Goal: Task Accomplishment & Management: Complete application form

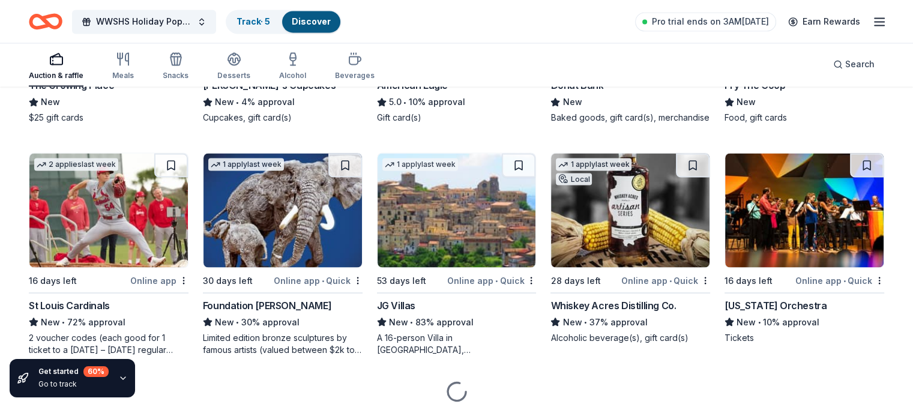
scroll to position [2150, 0]
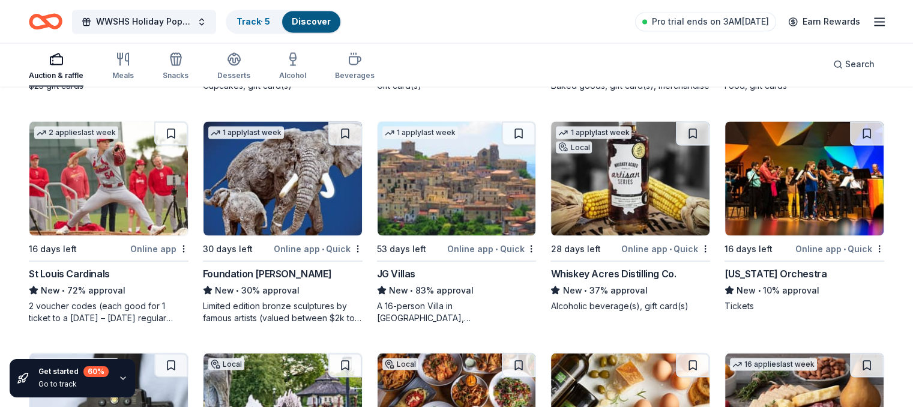
click at [633, 280] on div "Whiskey Acres Distilling Co." at bounding box center [613, 273] width 125 height 14
click at [283, 211] on img at bounding box center [283, 178] width 159 height 114
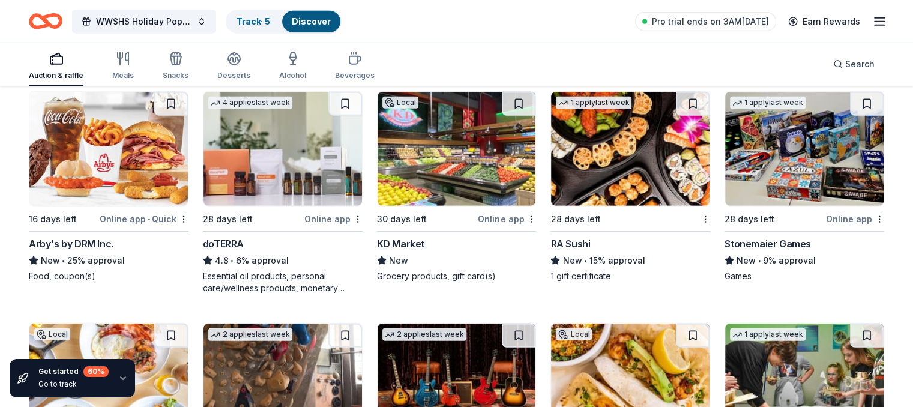
scroll to position [3575, 0]
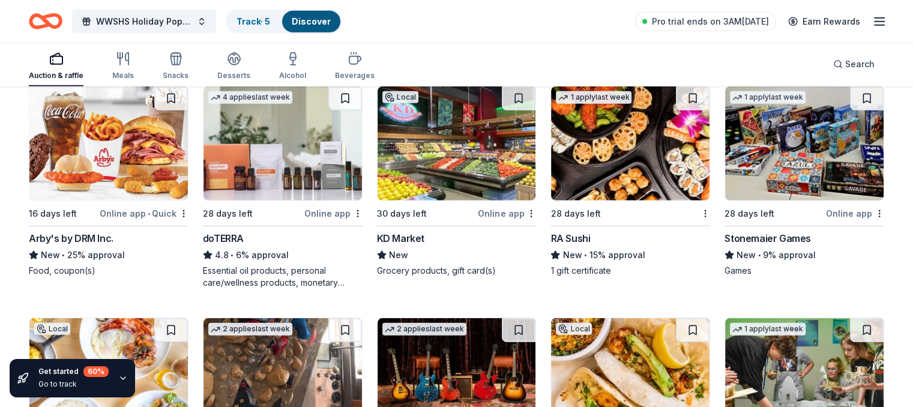
click at [573, 246] on div "RA Sushi" at bounding box center [571, 238] width 40 height 14
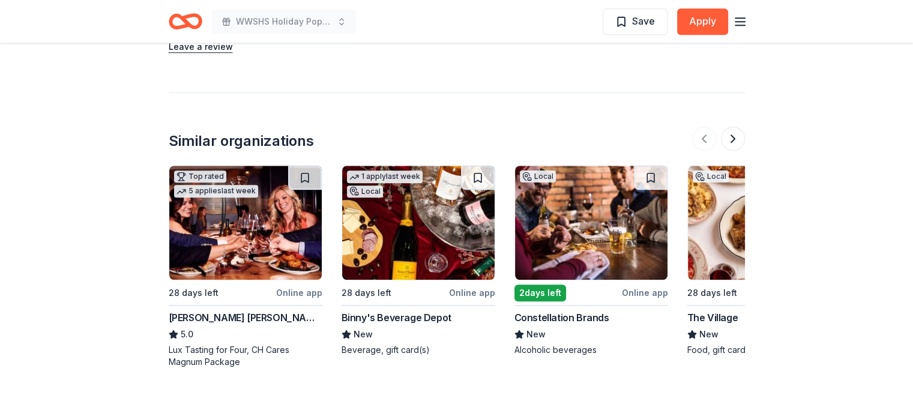
scroll to position [1129, 0]
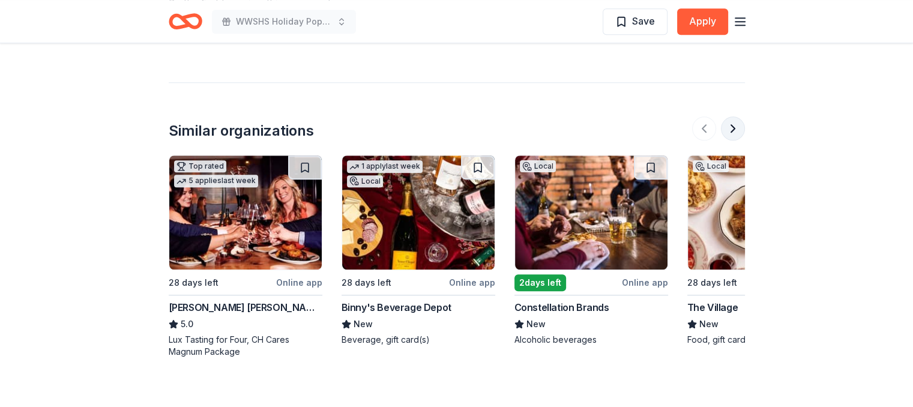
click at [735, 116] on button at bounding box center [733, 128] width 24 height 24
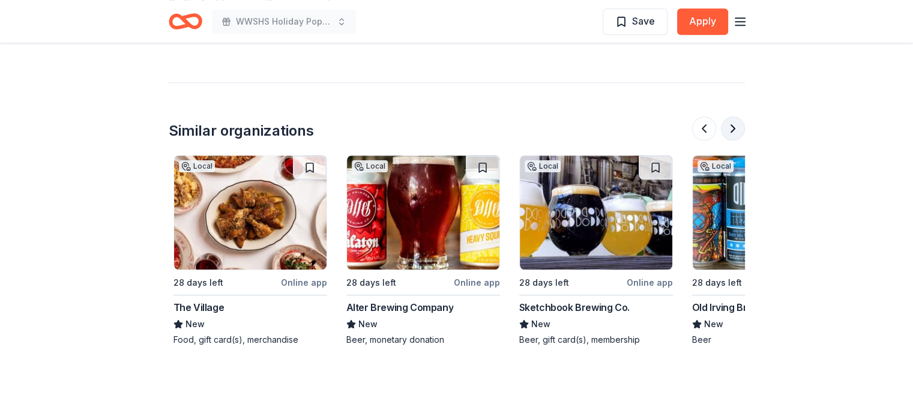
scroll to position [0, 519]
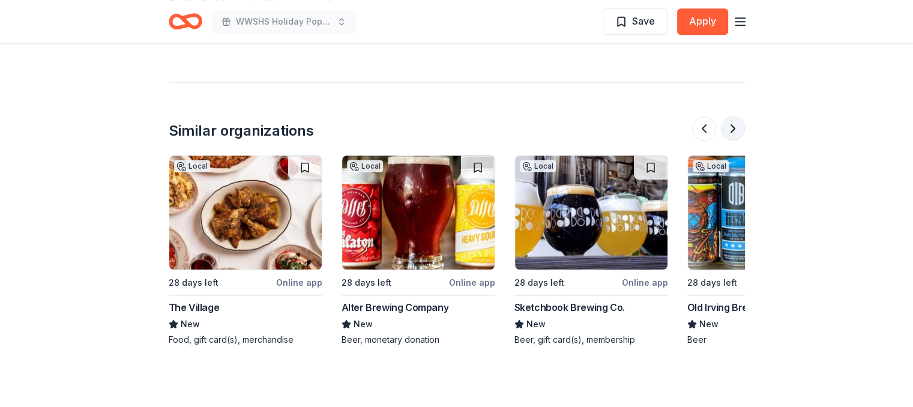
click at [735, 116] on button at bounding box center [733, 128] width 24 height 24
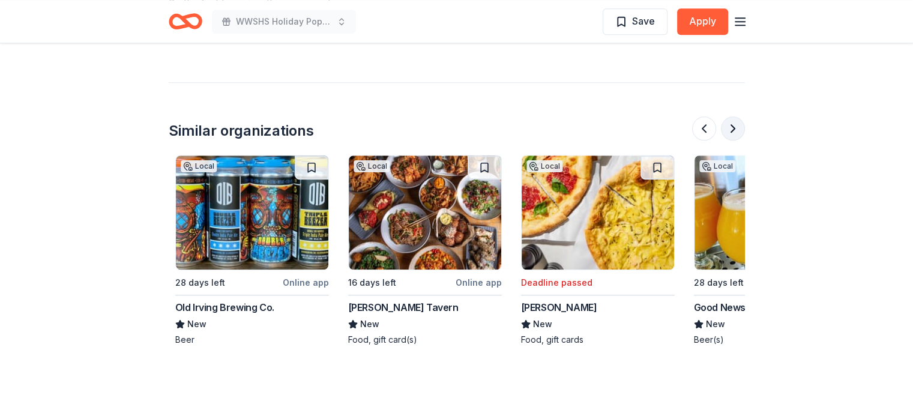
scroll to position [0, 1038]
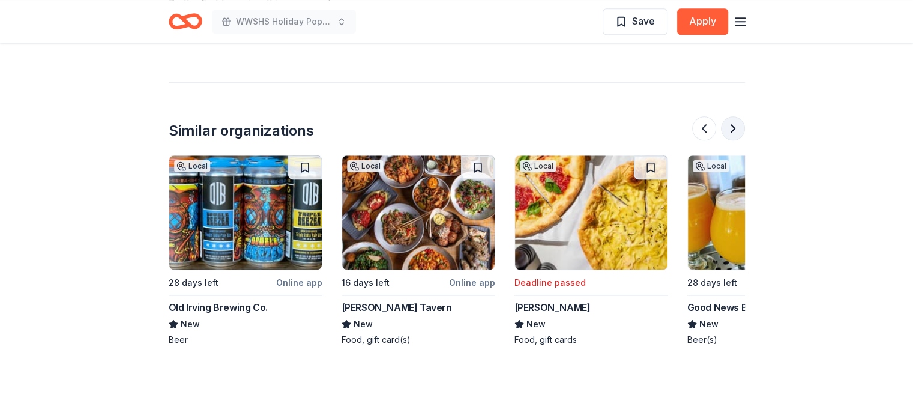
click at [735, 116] on button at bounding box center [733, 128] width 24 height 24
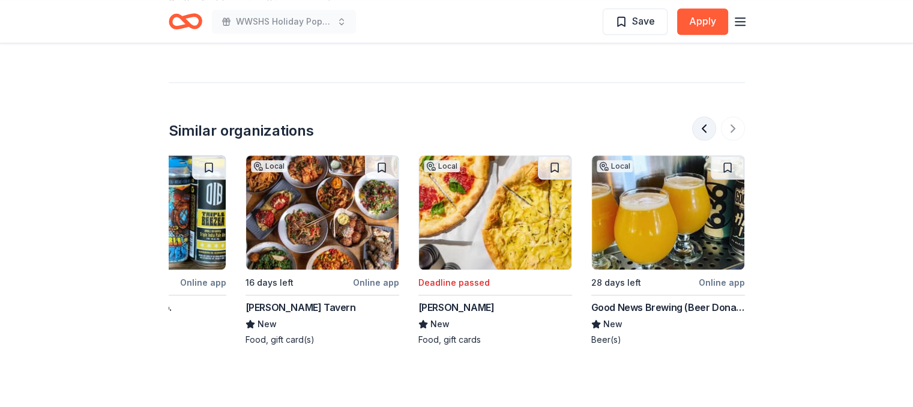
click at [701, 116] on button at bounding box center [704, 128] width 24 height 24
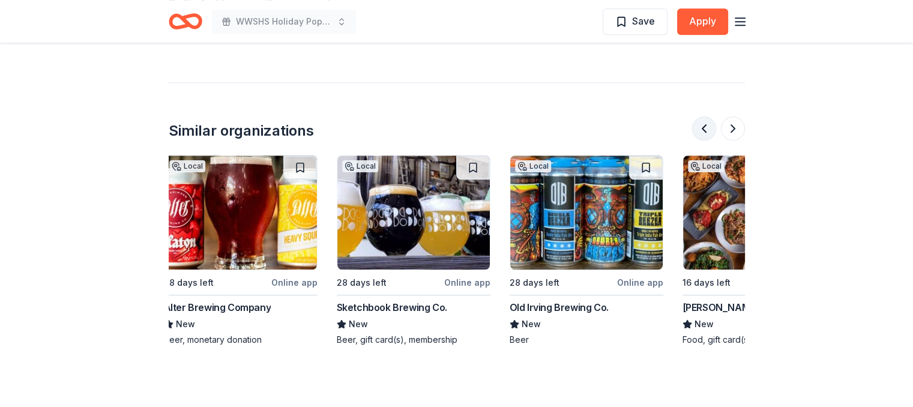
scroll to position [0, 692]
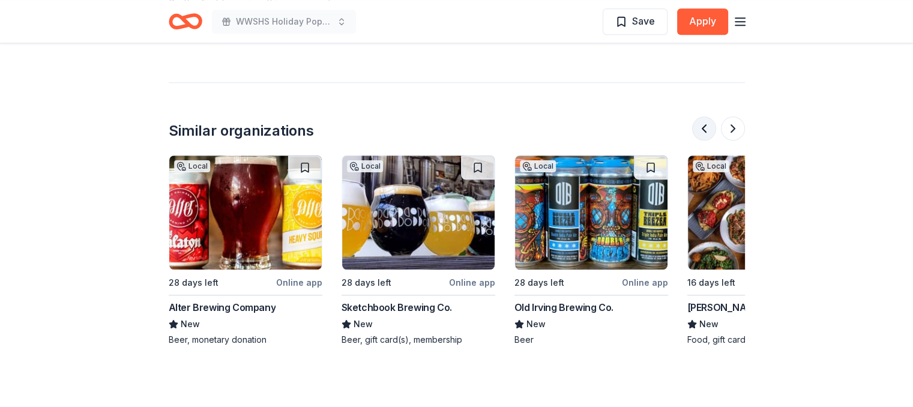
click at [701, 116] on button at bounding box center [704, 128] width 24 height 24
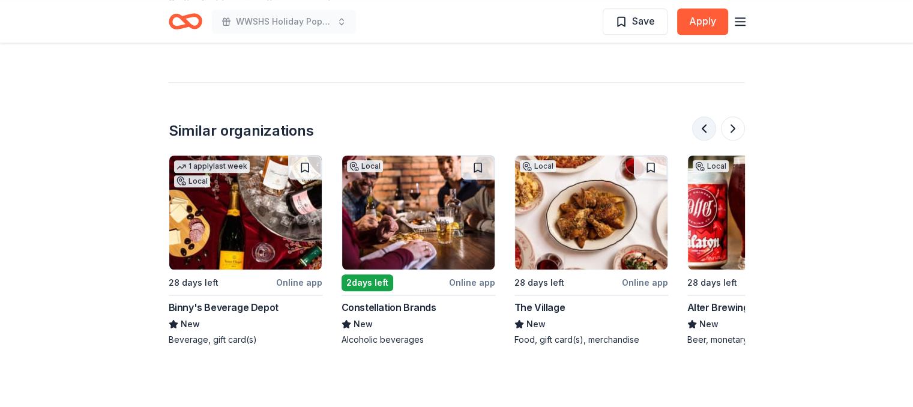
click at [701, 116] on button at bounding box center [704, 128] width 24 height 24
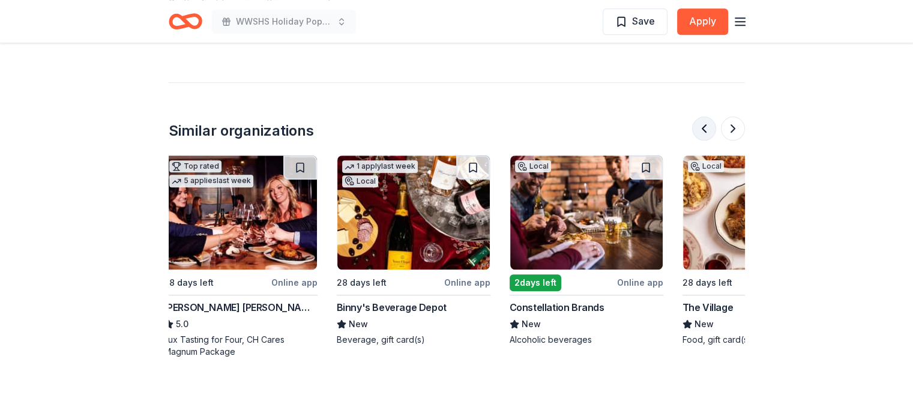
scroll to position [0, 0]
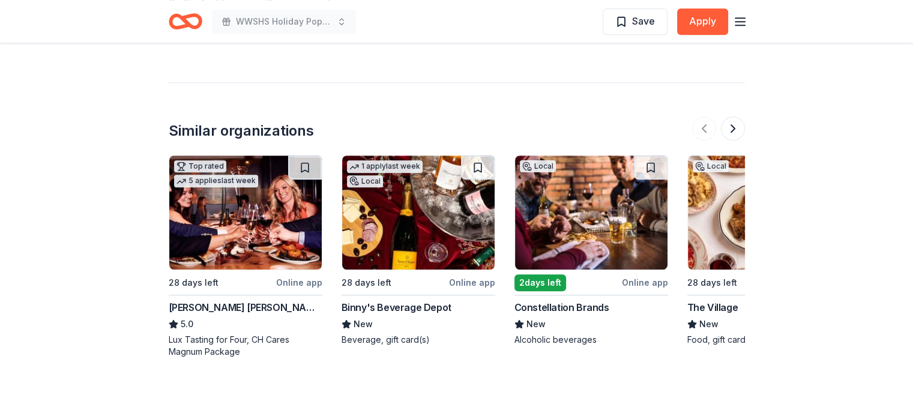
click at [400, 222] on img at bounding box center [418, 213] width 153 height 114
click at [566, 203] on img at bounding box center [591, 213] width 153 height 114
click at [732, 116] on button at bounding box center [733, 128] width 24 height 24
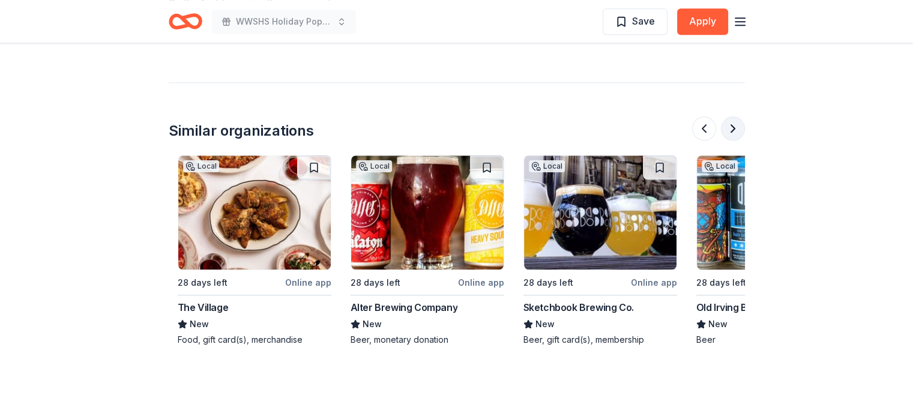
scroll to position [0, 519]
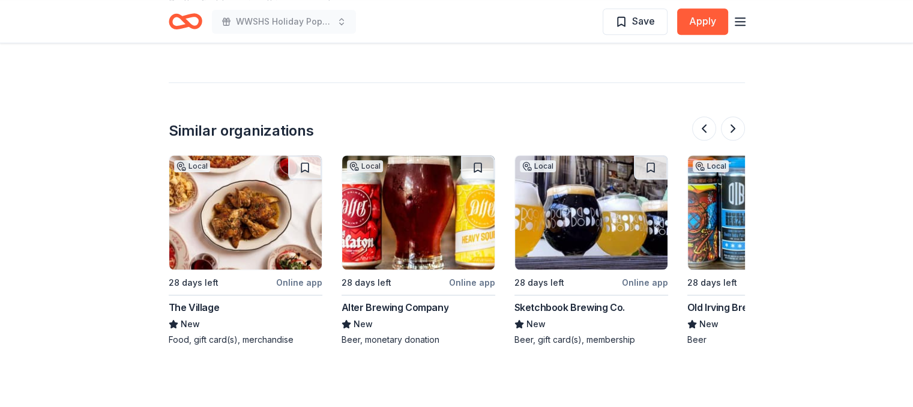
click at [437, 186] on img at bounding box center [418, 213] width 153 height 114
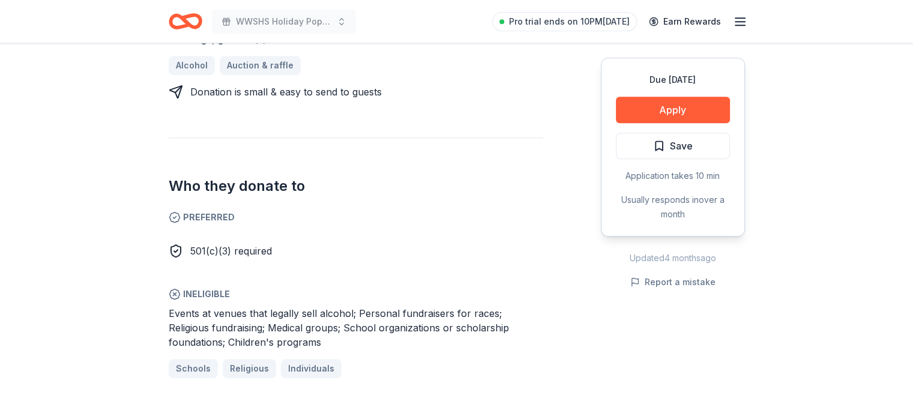
scroll to position [572, 0]
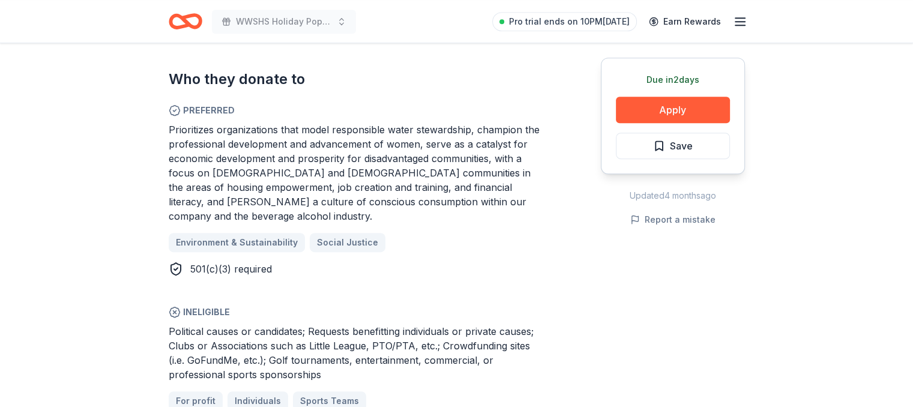
scroll to position [657, 0]
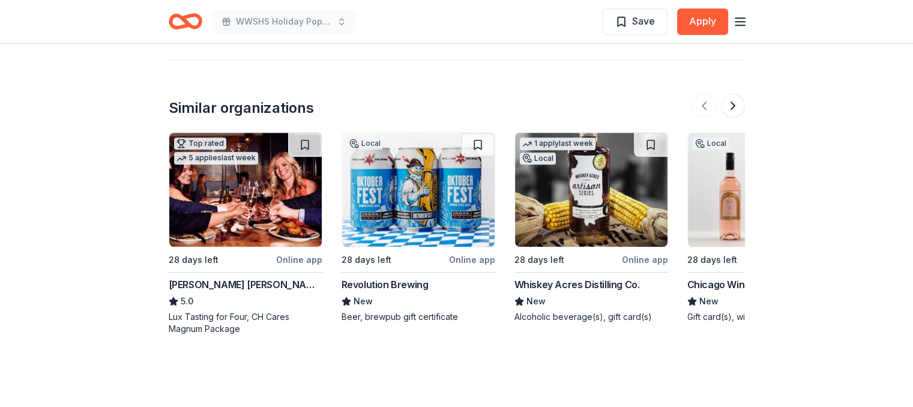
scroll to position [1153, 0]
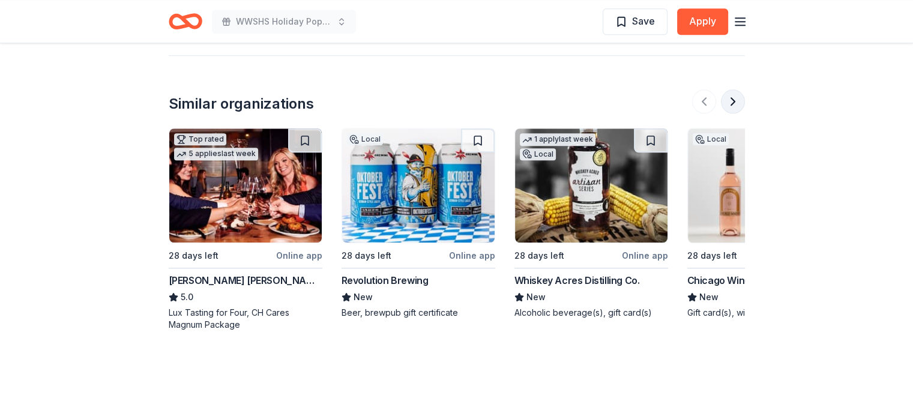
click at [731, 89] on button at bounding box center [733, 101] width 24 height 24
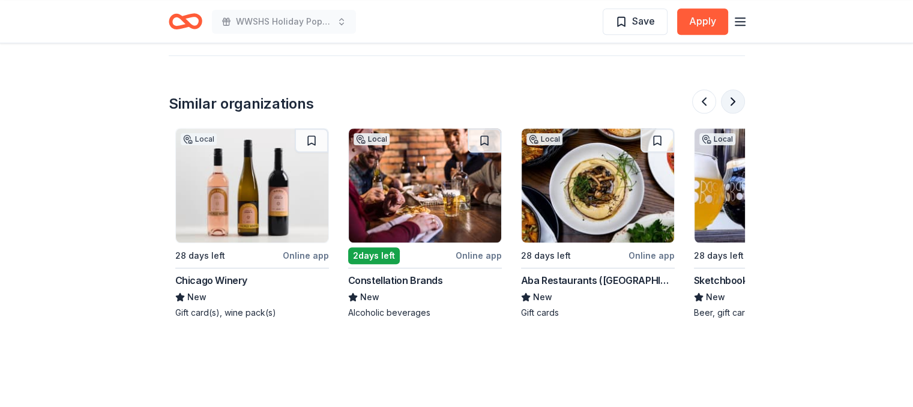
scroll to position [0, 519]
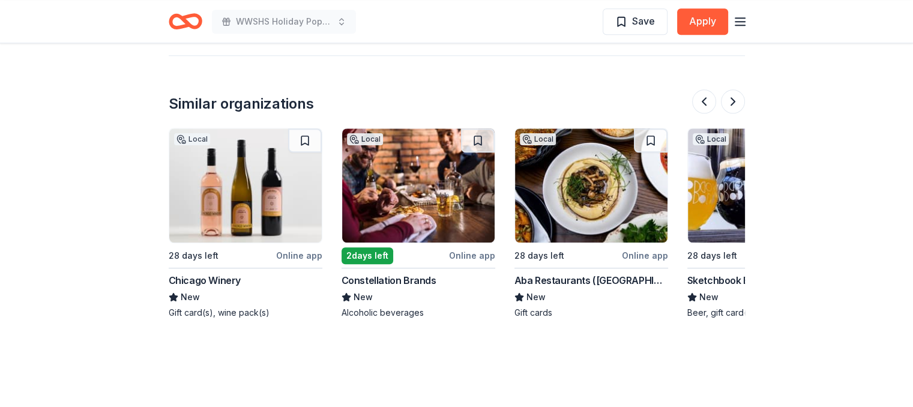
click at [239, 151] on img at bounding box center [245, 185] width 153 height 114
click at [731, 89] on button at bounding box center [733, 101] width 24 height 24
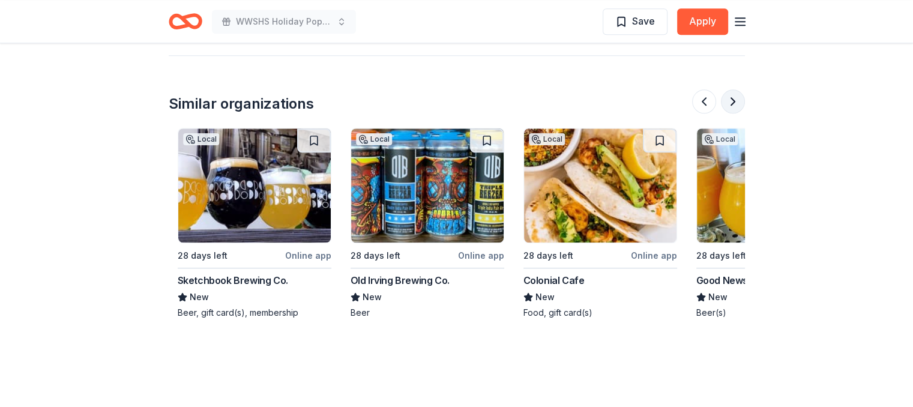
scroll to position [0, 1038]
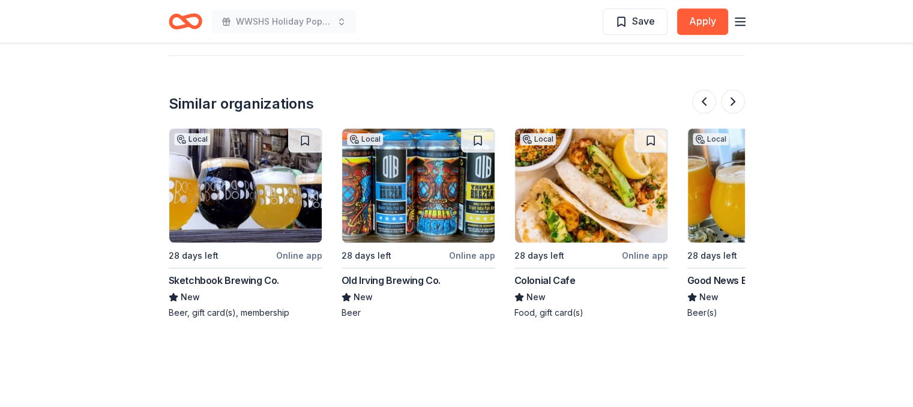
click at [250, 176] on img at bounding box center [245, 185] width 153 height 114
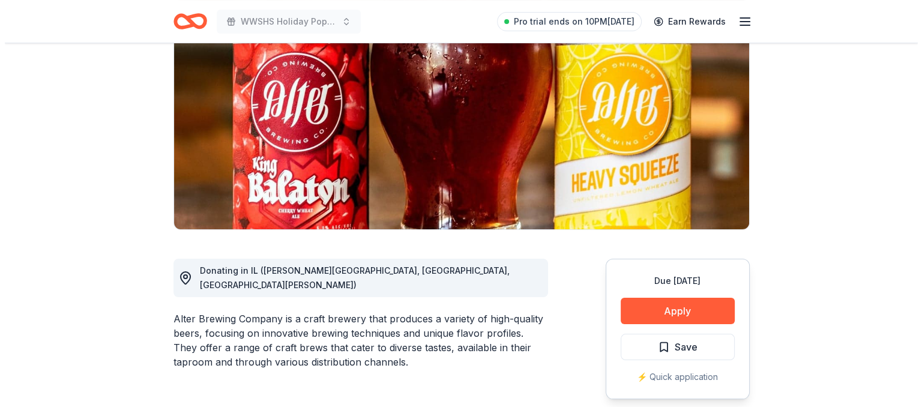
scroll to position [195, 0]
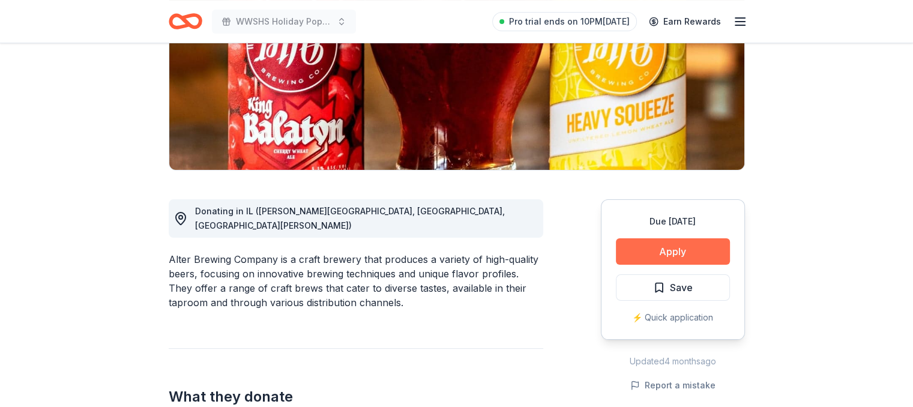
click at [674, 248] on button "Apply" at bounding box center [673, 251] width 114 height 26
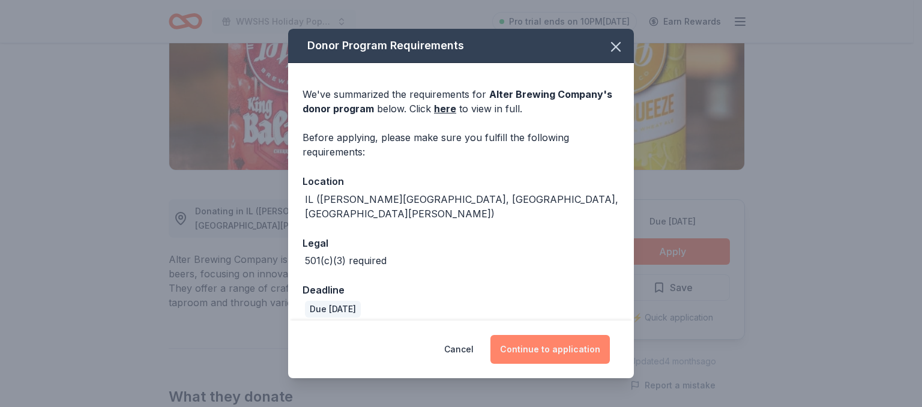
click at [580, 349] on button "Continue to application" at bounding box center [550, 349] width 119 height 29
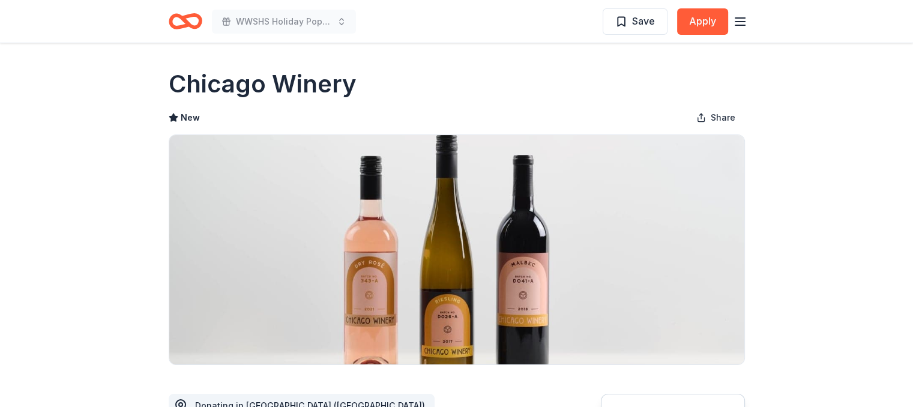
drag, startPoint x: 784, startPoint y: 34, endPoint x: 920, endPoint y: 112, distance: 156.8
click at [913, 112] on html "WWSHS Holiday Pops Band Concert Save Apply Due [DATE] Share Chicago Winery New …" at bounding box center [456, 203] width 913 height 407
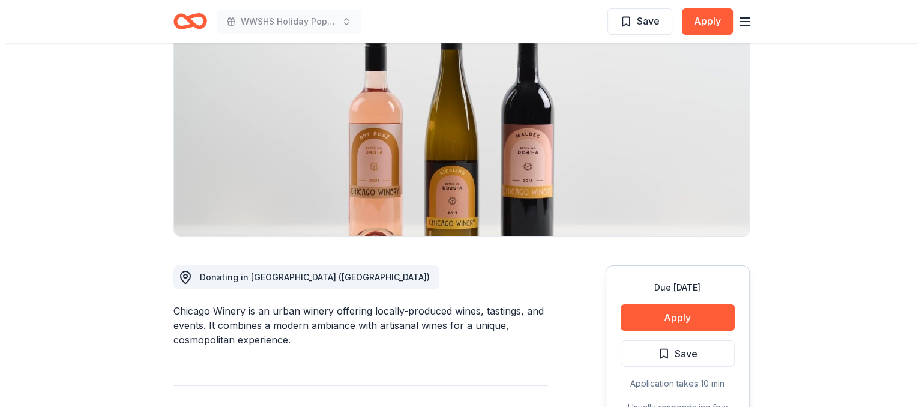
scroll to position [142, 0]
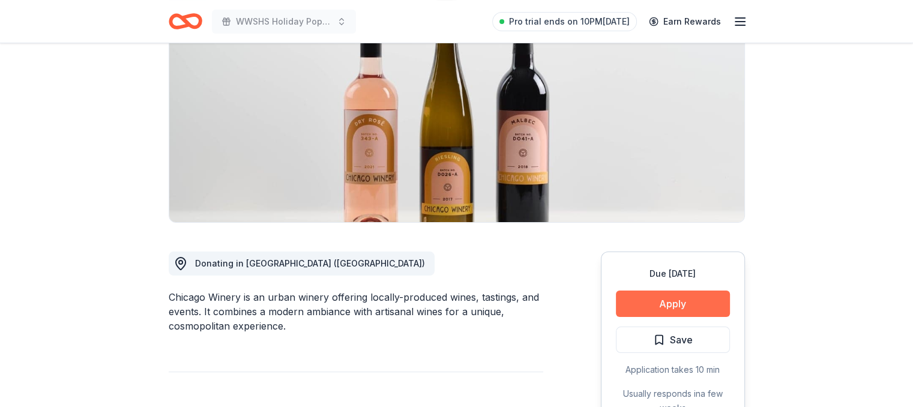
click at [663, 300] on button "Apply" at bounding box center [673, 304] width 114 height 26
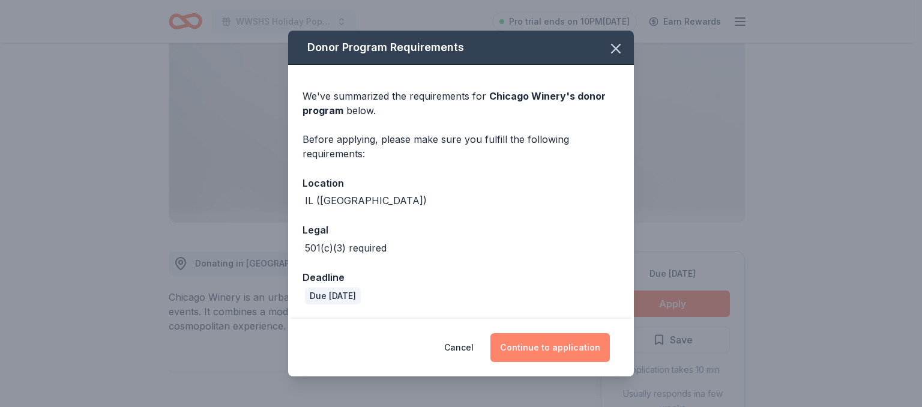
click at [546, 349] on button "Continue to application" at bounding box center [550, 347] width 119 height 29
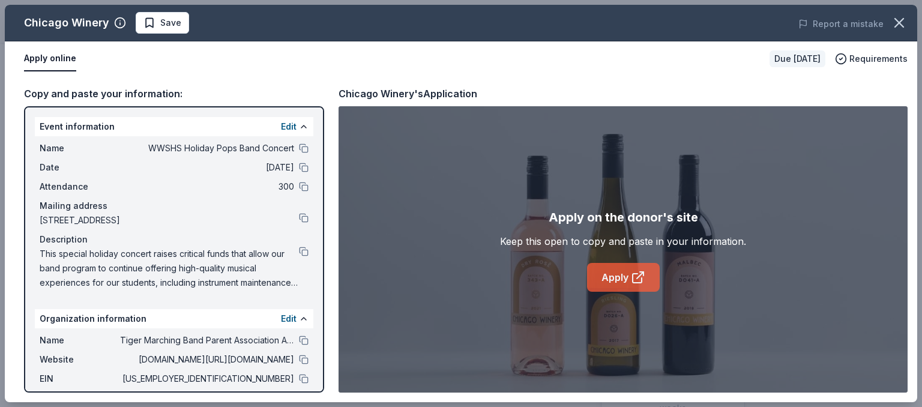
click at [603, 277] on link "Apply" at bounding box center [623, 277] width 73 height 29
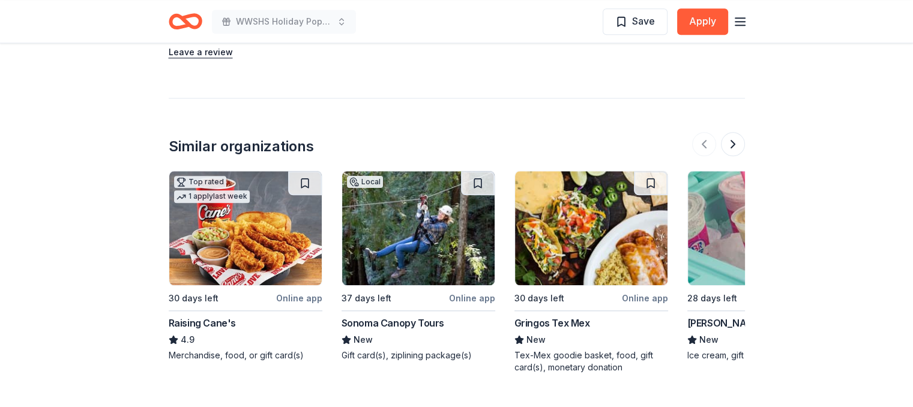
scroll to position [1287, 0]
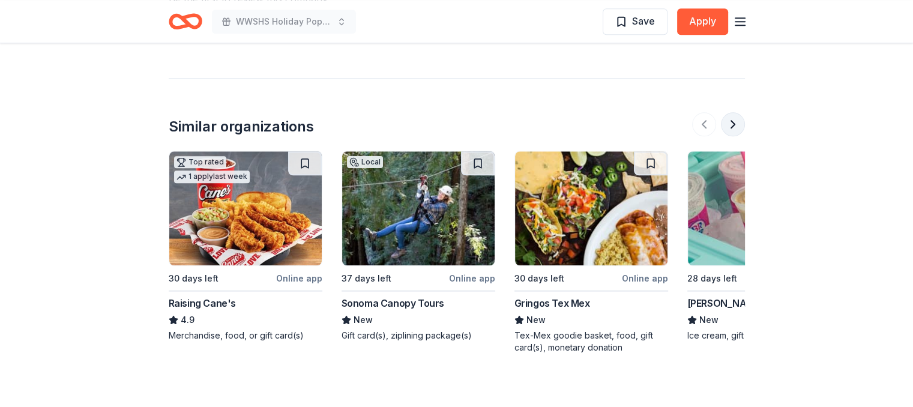
click at [732, 121] on button at bounding box center [733, 124] width 24 height 24
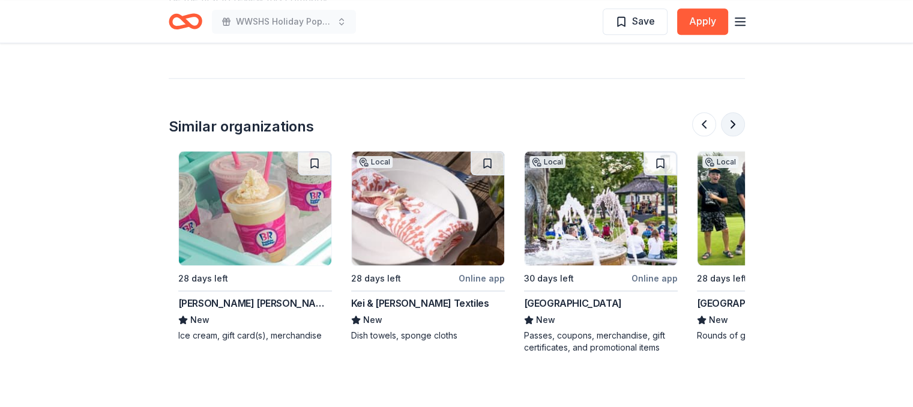
scroll to position [0, 519]
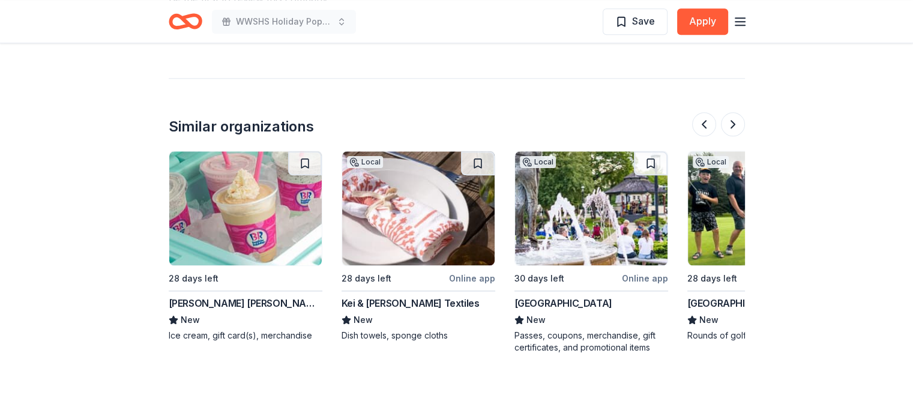
click at [384, 304] on div "Kei & [PERSON_NAME] Textiles" at bounding box center [411, 303] width 138 height 14
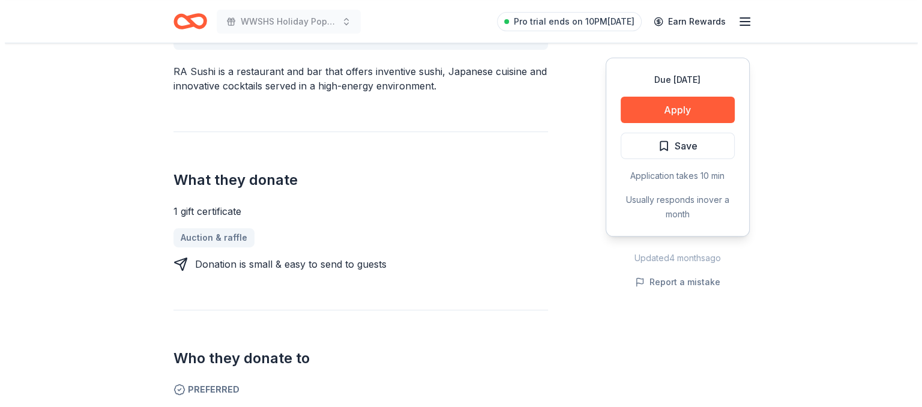
scroll to position [392, 0]
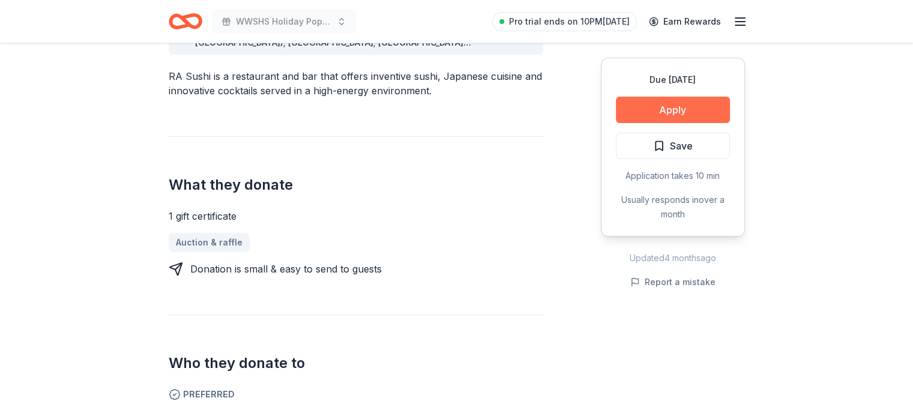
click at [660, 105] on button "Apply" at bounding box center [673, 110] width 114 height 26
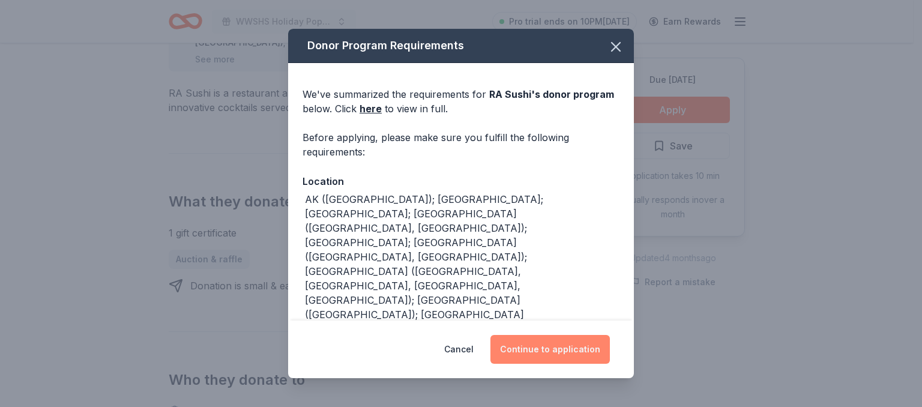
click at [555, 348] on button "Continue to application" at bounding box center [550, 349] width 119 height 29
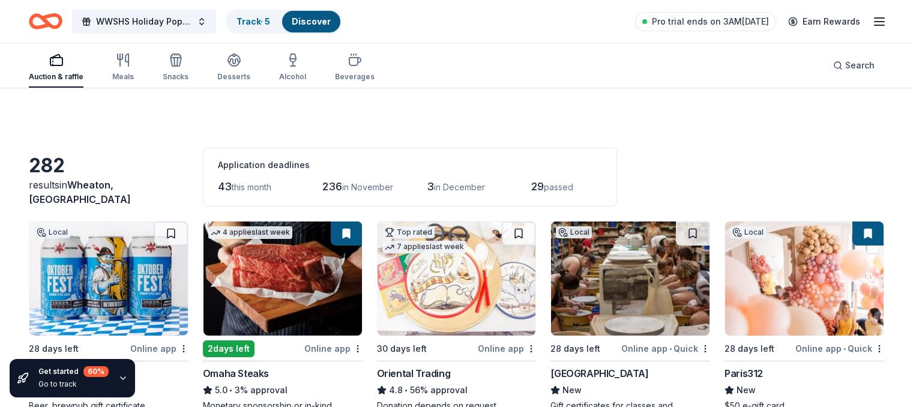
scroll to position [3575, 0]
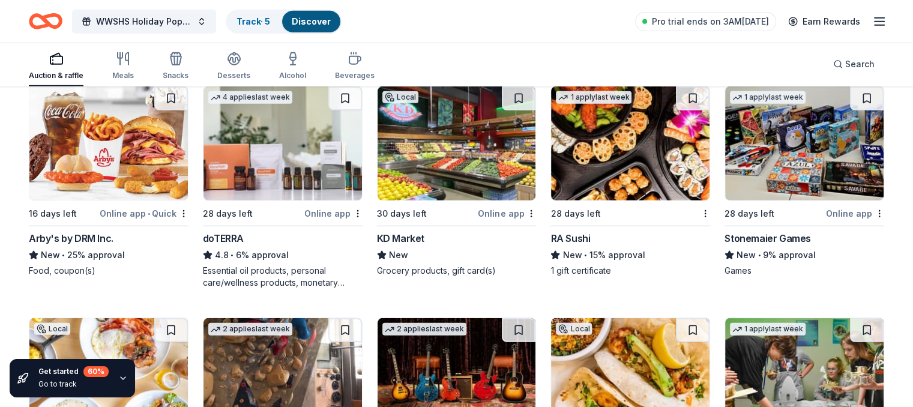
click at [806, 180] on img at bounding box center [804, 143] width 159 height 114
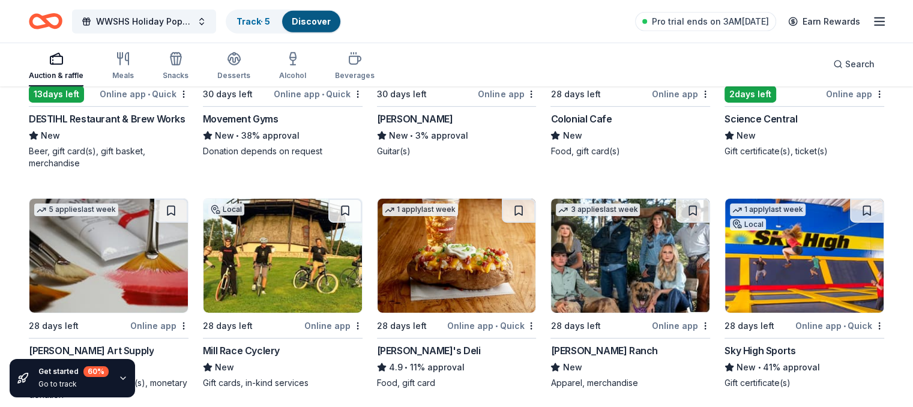
scroll to position [4026, 0]
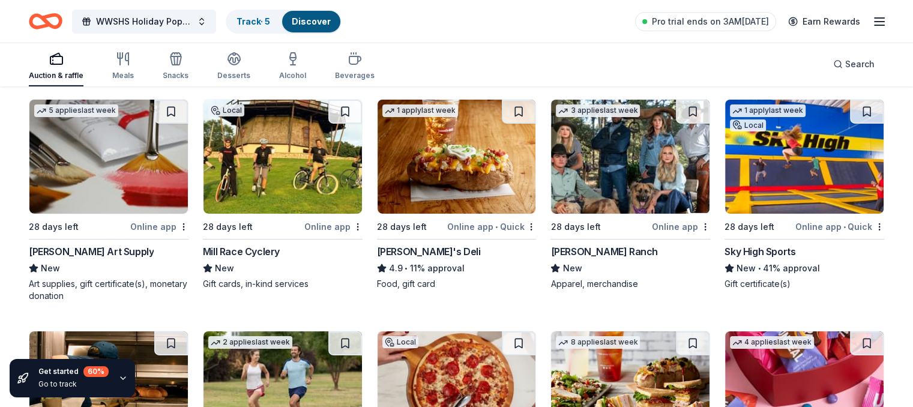
click at [603, 196] on img at bounding box center [630, 157] width 159 height 114
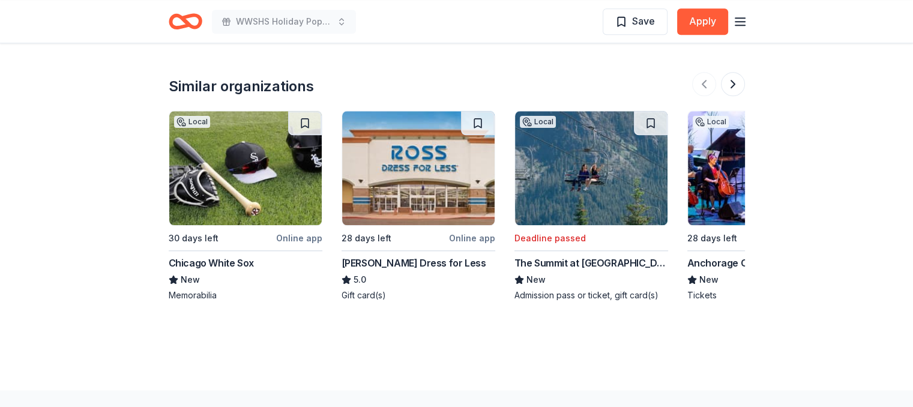
scroll to position [1362, 0]
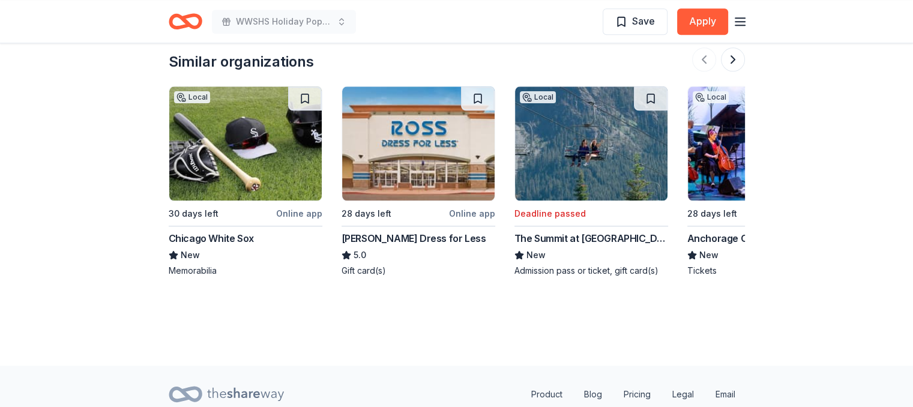
click at [226, 120] on img at bounding box center [245, 143] width 153 height 114
click at [729, 56] on button at bounding box center [733, 59] width 24 height 24
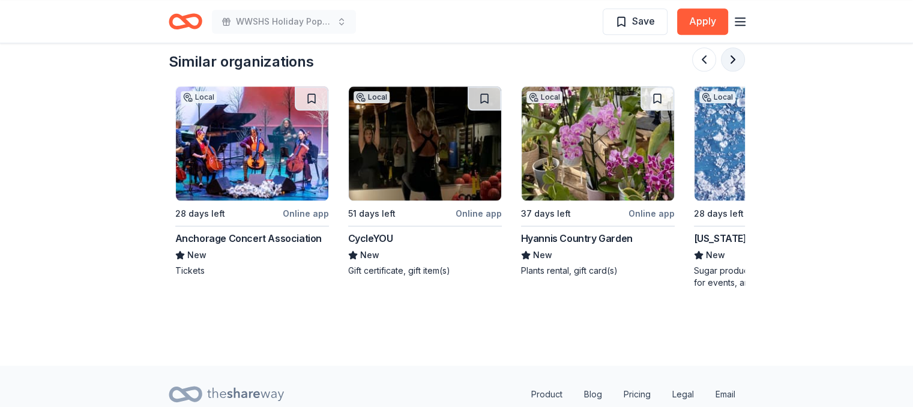
scroll to position [0, 519]
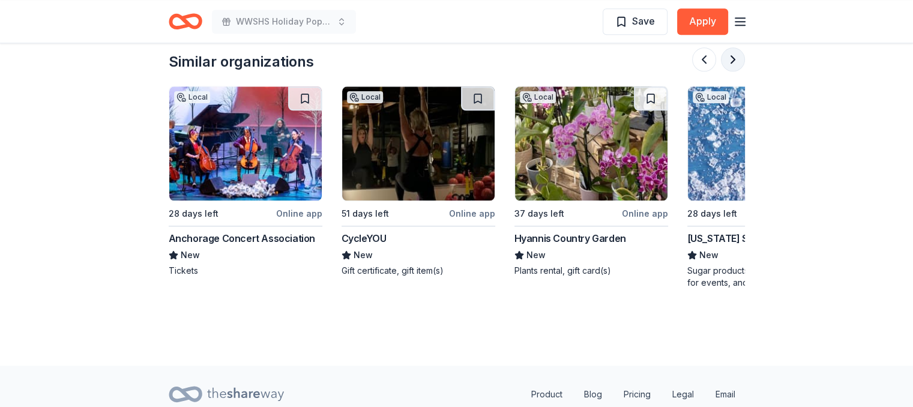
click at [729, 56] on button at bounding box center [733, 59] width 24 height 24
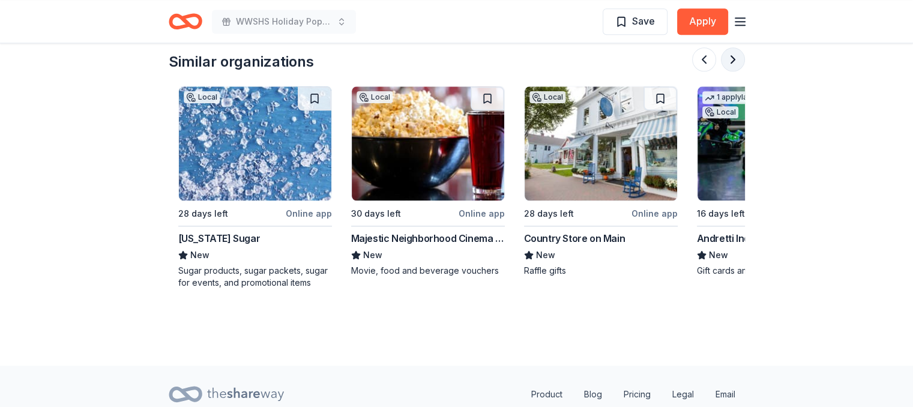
scroll to position [0, 1038]
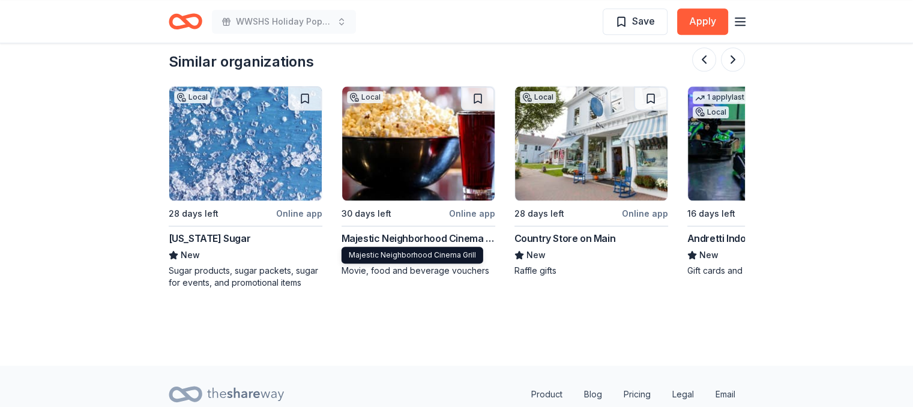
click at [409, 231] on div "Majestic Neighborhood Cinema Grill" at bounding box center [419, 238] width 154 height 14
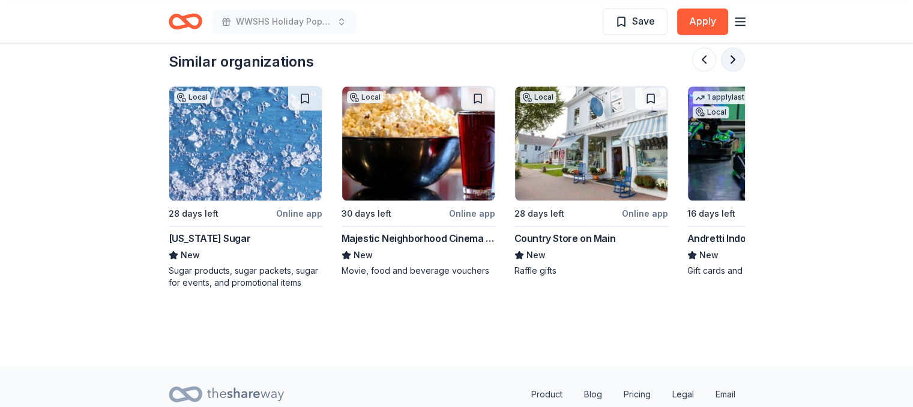
click at [735, 55] on button at bounding box center [733, 59] width 24 height 24
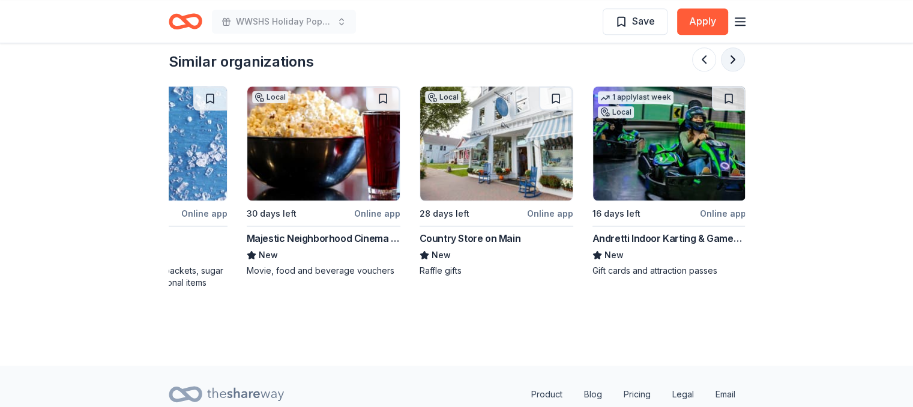
scroll to position [0, 1134]
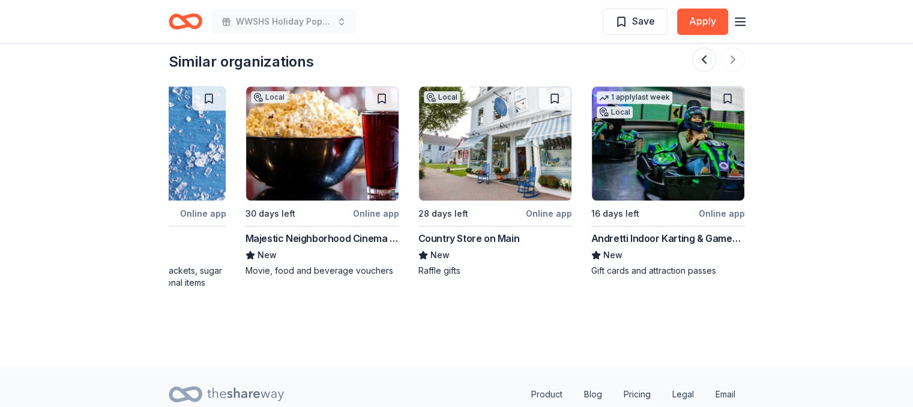
click at [689, 134] on img at bounding box center [668, 143] width 153 height 114
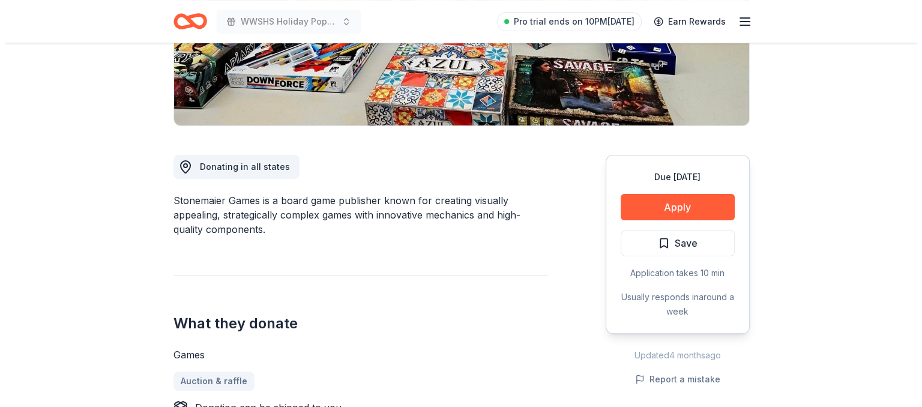
scroll to position [250, 0]
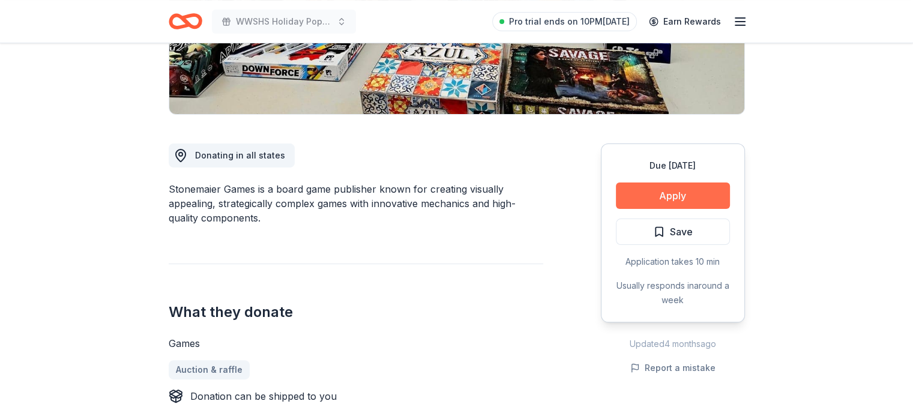
click at [678, 200] on button "Apply" at bounding box center [673, 196] width 114 height 26
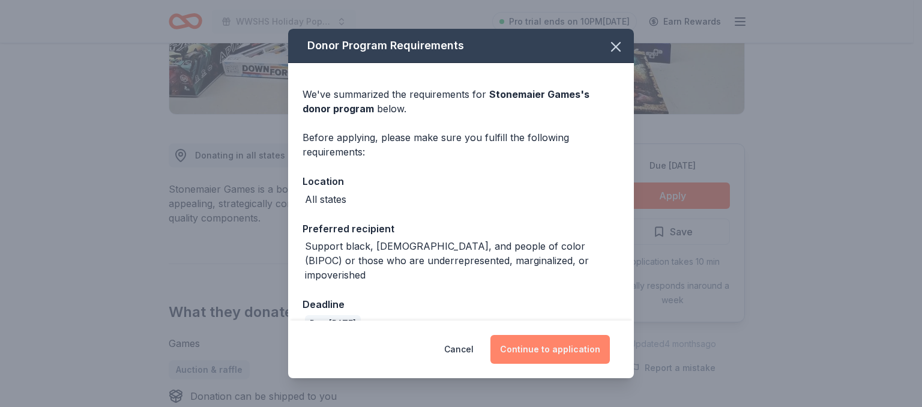
click at [557, 344] on button "Continue to application" at bounding box center [550, 349] width 119 height 29
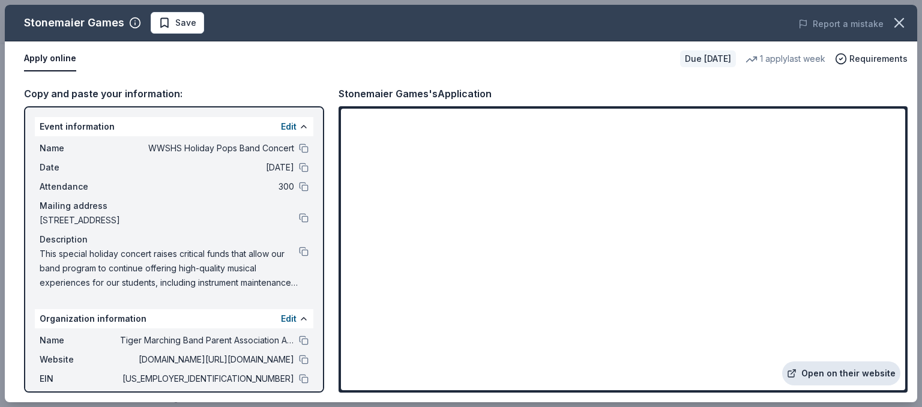
click at [892, 373] on link "Open on their website" at bounding box center [841, 373] width 118 height 24
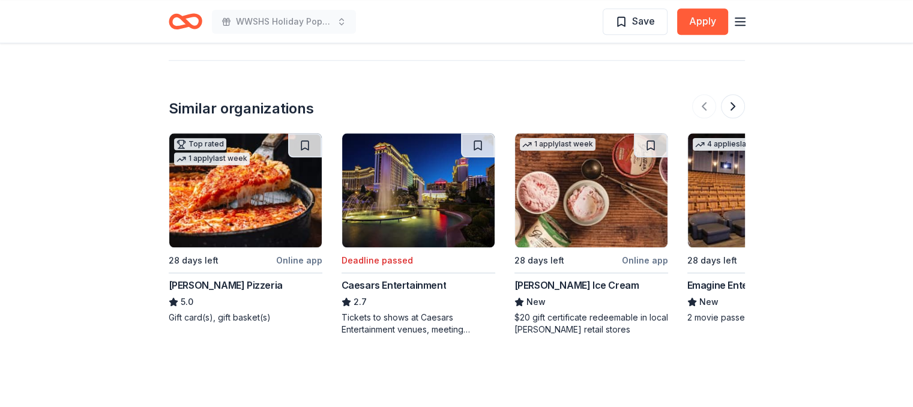
scroll to position [1347, 0]
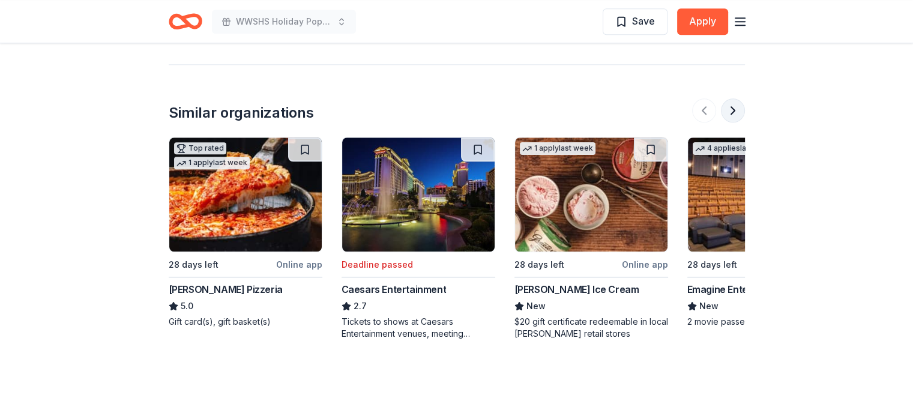
click at [737, 109] on button at bounding box center [733, 110] width 24 height 24
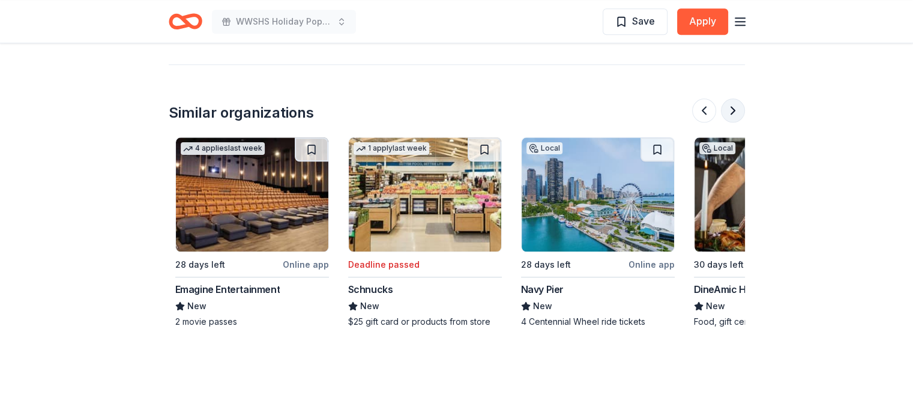
scroll to position [0, 519]
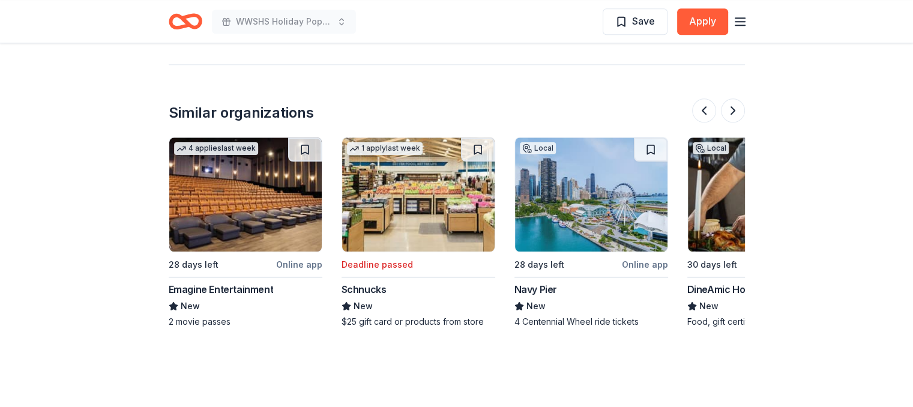
click at [553, 197] on img at bounding box center [591, 194] width 153 height 114
click at [730, 109] on button at bounding box center [733, 110] width 24 height 24
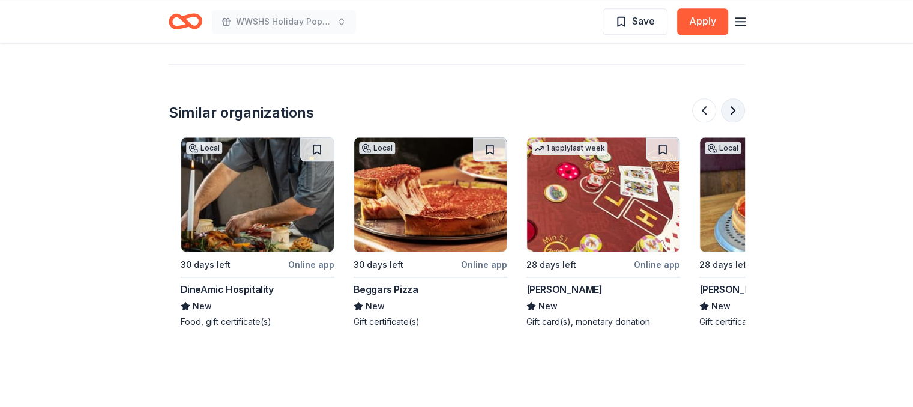
scroll to position [0, 1038]
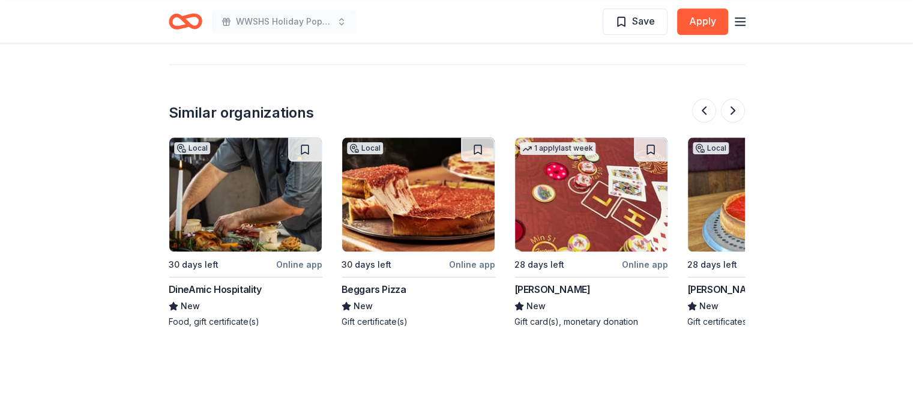
click at [548, 199] on img at bounding box center [591, 194] width 153 height 114
click at [732, 108] on button at bounding box center [733, 110] width 24 height 24
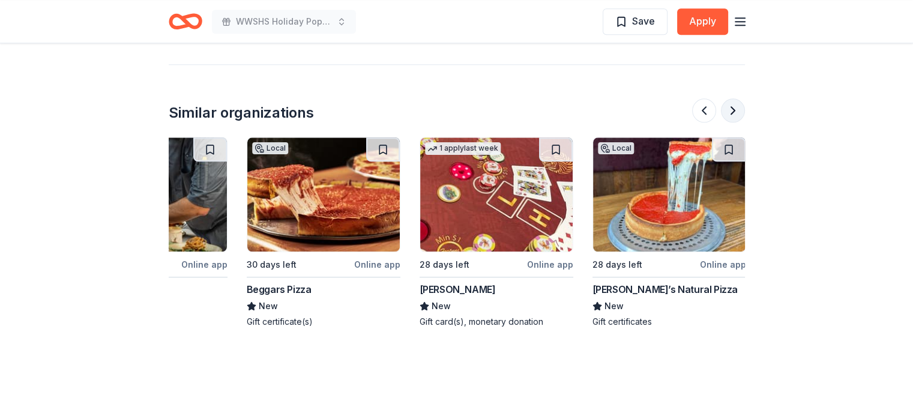
scroll to position [0, 1134]
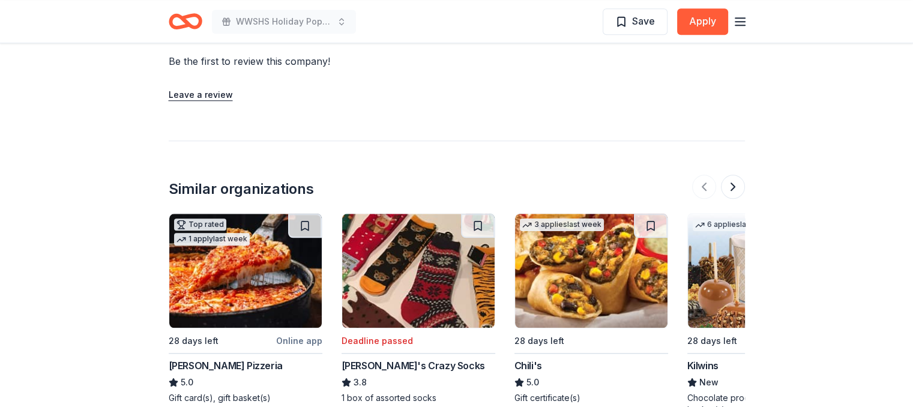
scroll to position [1233, 0]
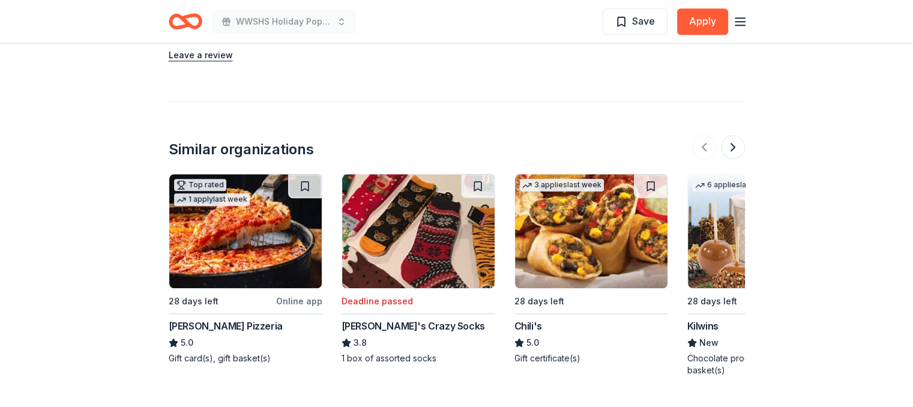
click at [455, 215] on img at bounding box center [418, 231] width 153 height 114
click at [735, 135] on button at bounding box center [733, 147] width 24 height 24
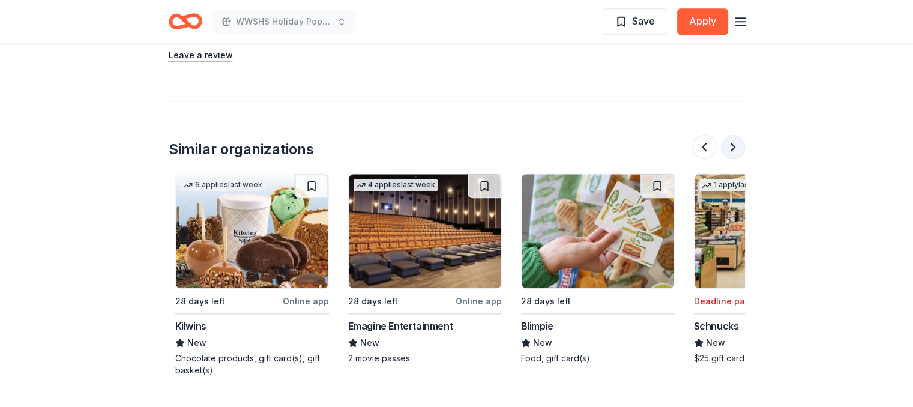
scroll to position [0, 519]
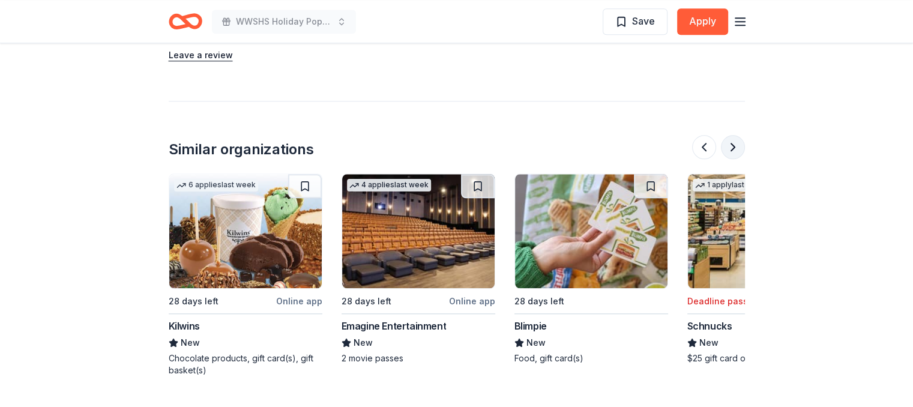
click at [735, 135] on button at bounding box center [733, 147] width 24 height 24
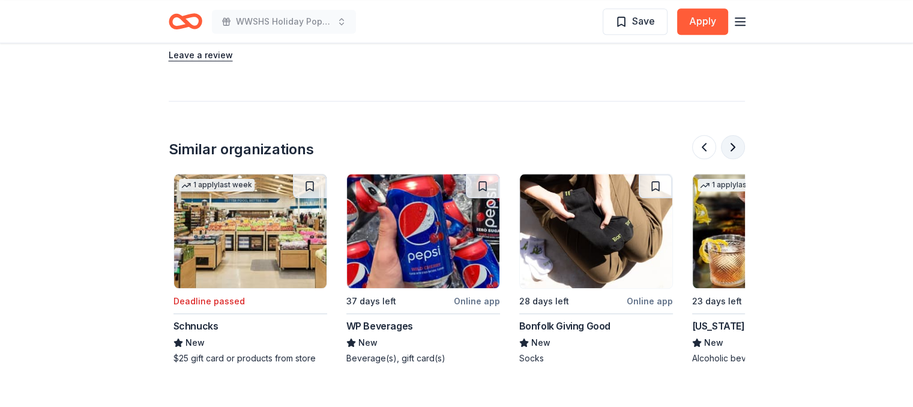
scroll to position [0, 1038]
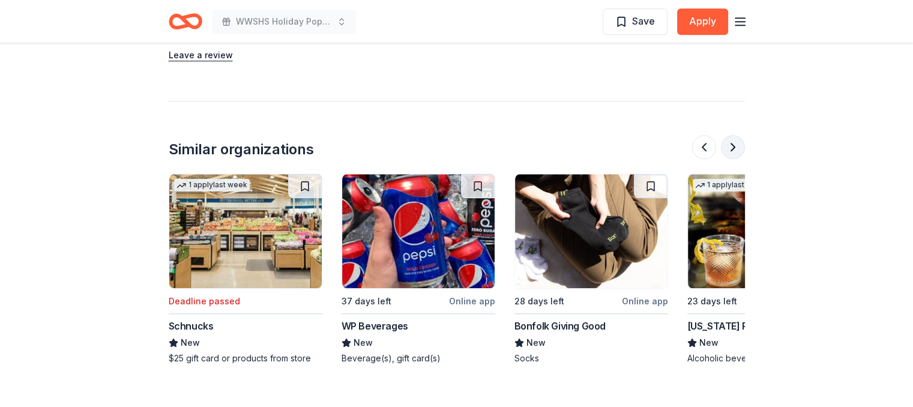
click at [735, 135] on button at bounding box center [733, 147] width 24 height 24
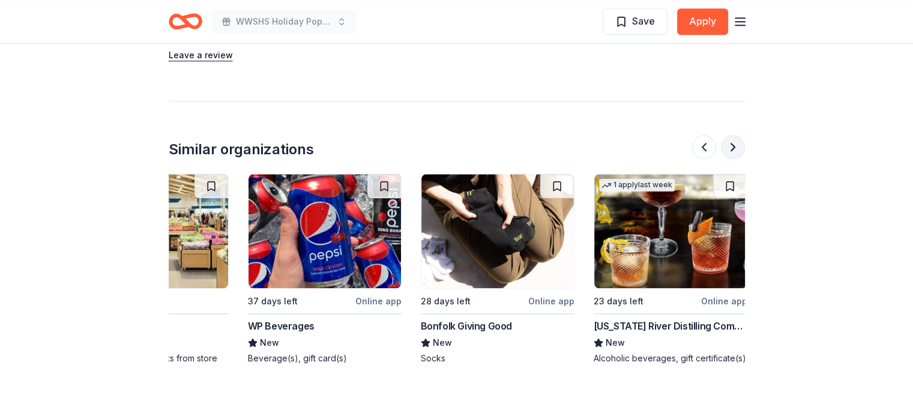
scroll to position [0, 1134]
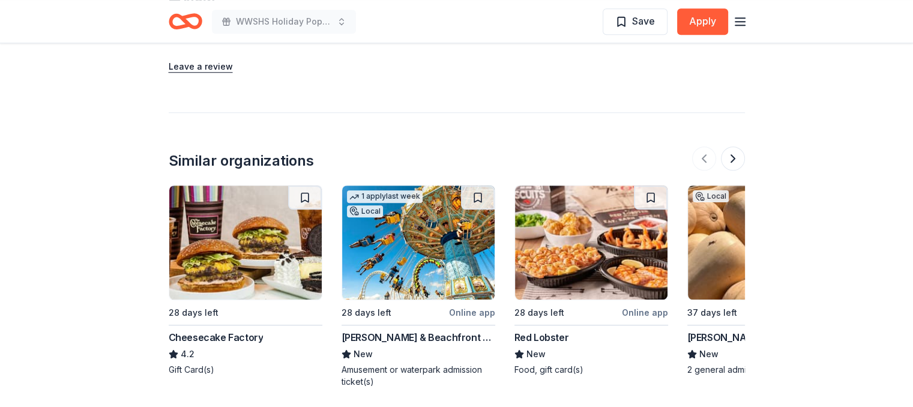
scroll to position [1122, 0]
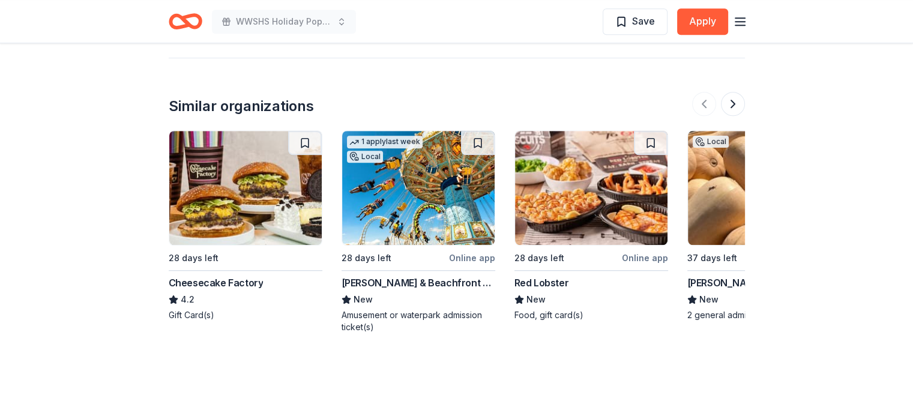
click at [235, 276] on div "Cheesecake Factory" at bounding box center [216, 283] width 95 height 14
click at [546, 276] on div "Red Lobster" at bounding box center [542, 283] width 55 height 14
click at [732, 92] on button at bounding box center [733, 104] width 24 height 24
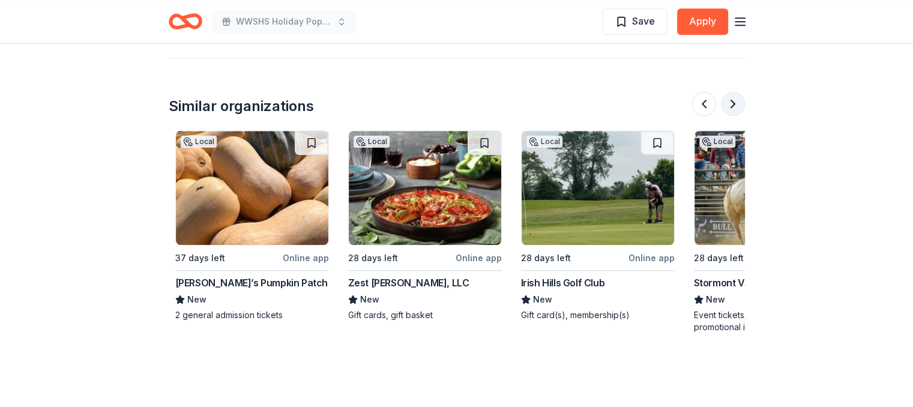
scroll to position [0, 519]
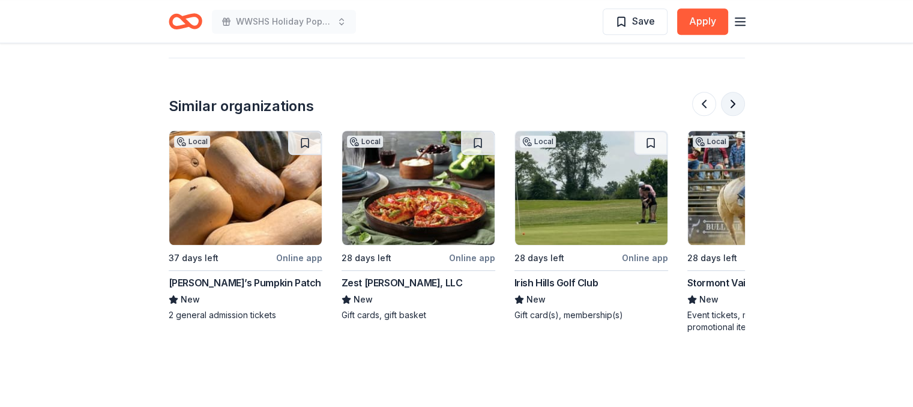
click at [732, 92] on button at bounding box center [733, 104] width 24 height 24
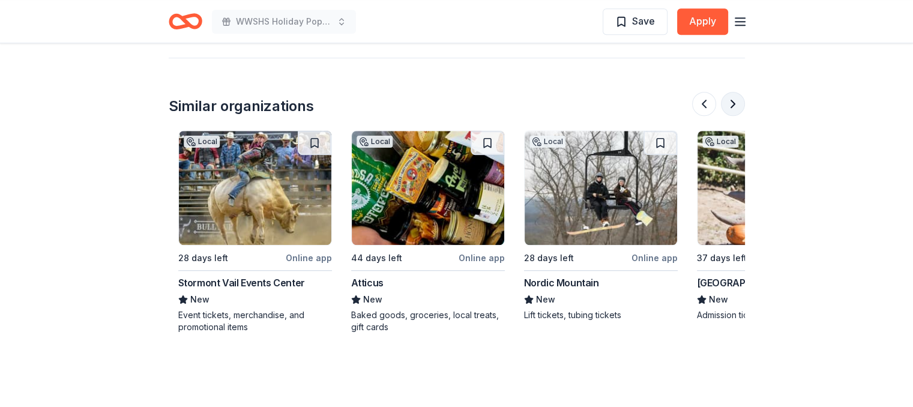
scroll to position [0, 1038]
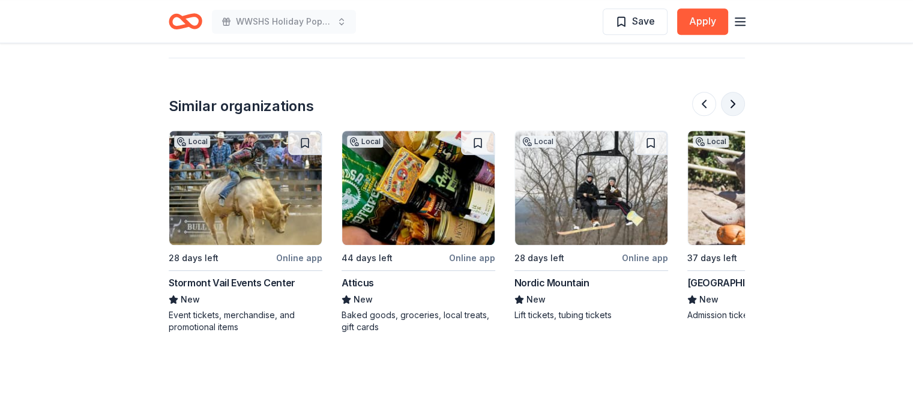
click at [732, 92] on button at bounding box center [733, 104] width 24 height 24
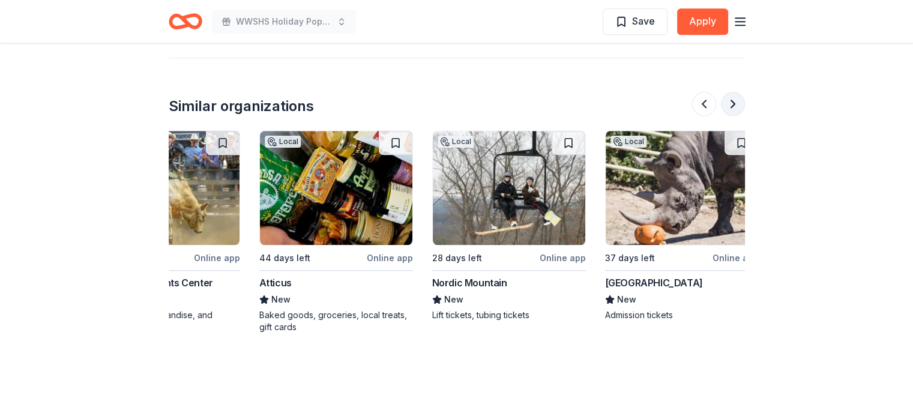
scroll to position [0, 1134]
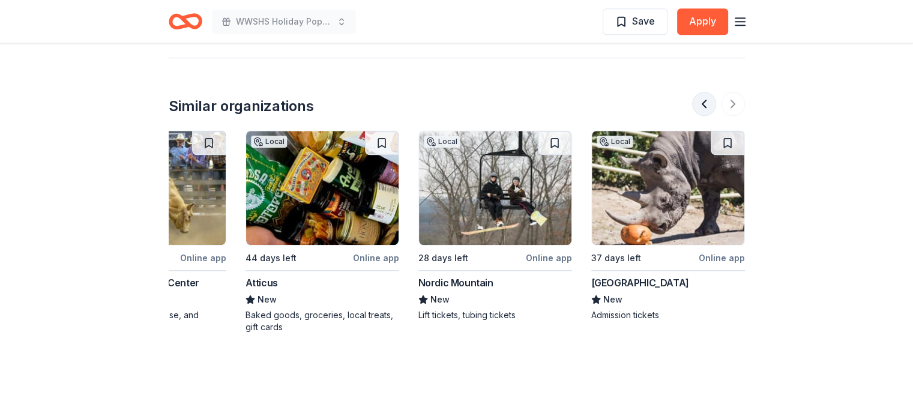
click at [705, 95] on button at bounding box center [704, 104] width 24 height 24
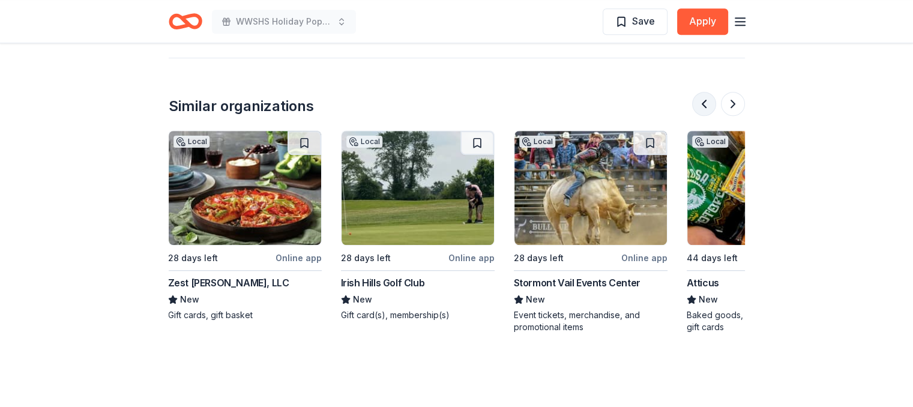
scroll to position [0, 692]
click at [728, 92] on button at bounding box center [733, 104] width 24 height 24
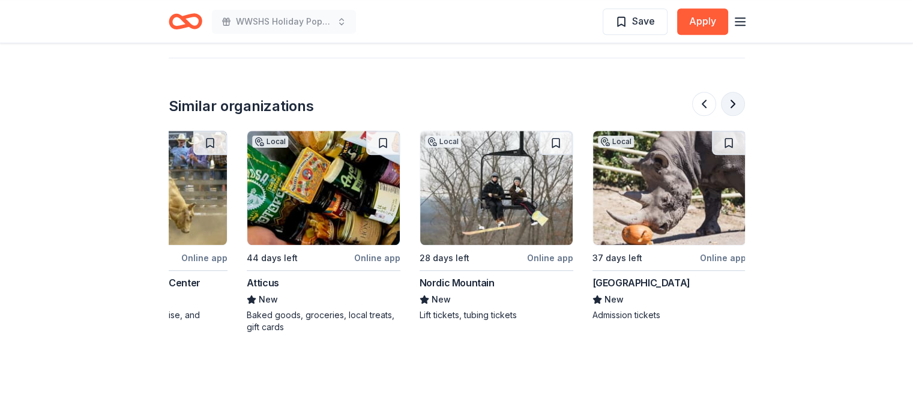
scroll to position [0, 1134]
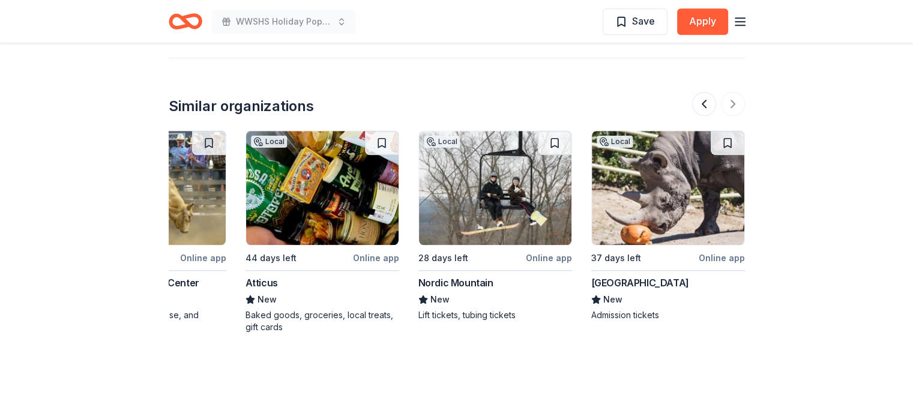
click at [484, 276] on div "Nordic Mountain" at bounding box center [455, 283] width 75 height 14
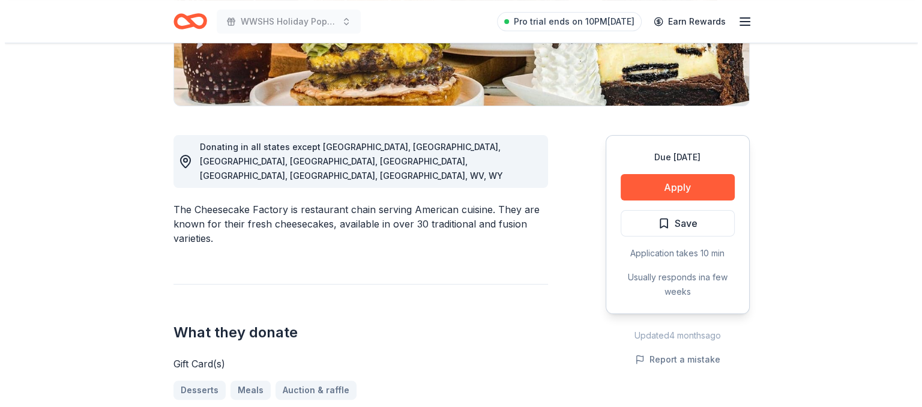
scroll to position [269, 0]
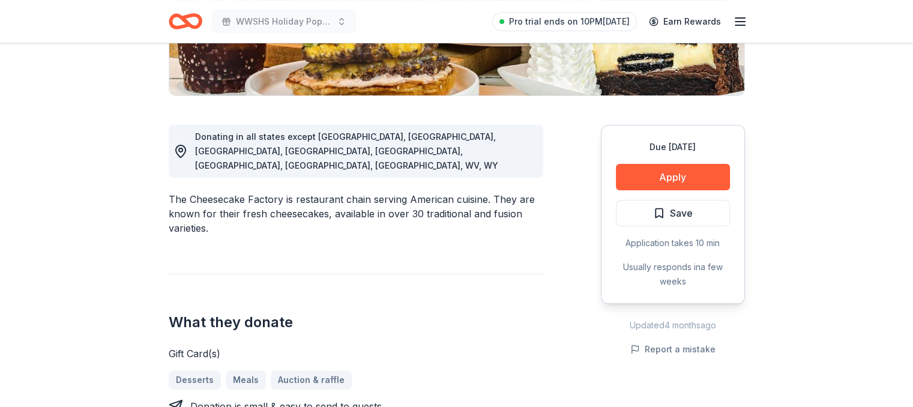
click at [686, 163] on div "Due in 28 days Apply Save Application takes 10 min Usually responds in a few we…" at bounding box center [673, 214] width 144 height 179
click at [675, 177] on button "Apply" at bounding box center [673, 177] width 114 height 26
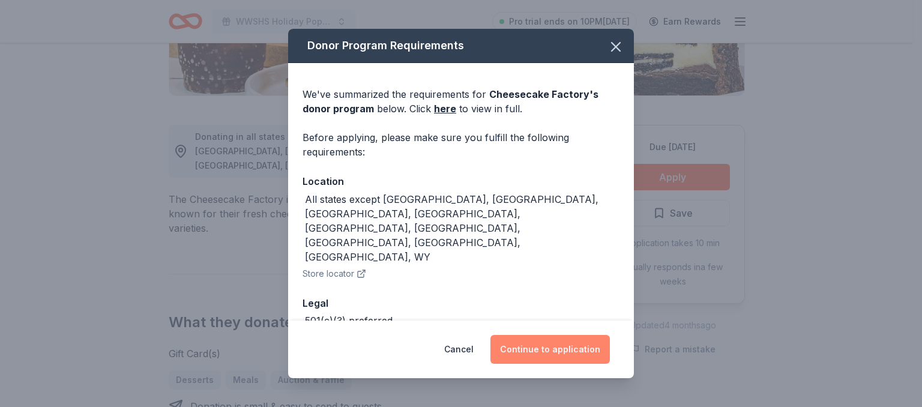
click at [536, 350] on button "Continue to application" at bounding box center [550, 349] width 119 height 29
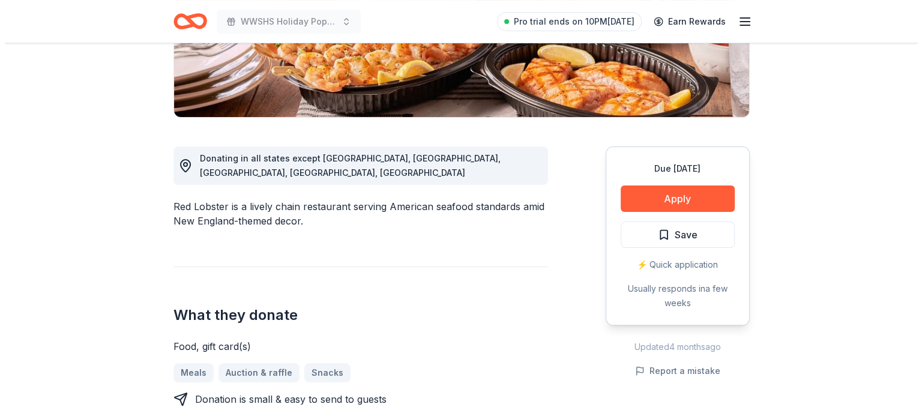
scroll to position [279, 0]
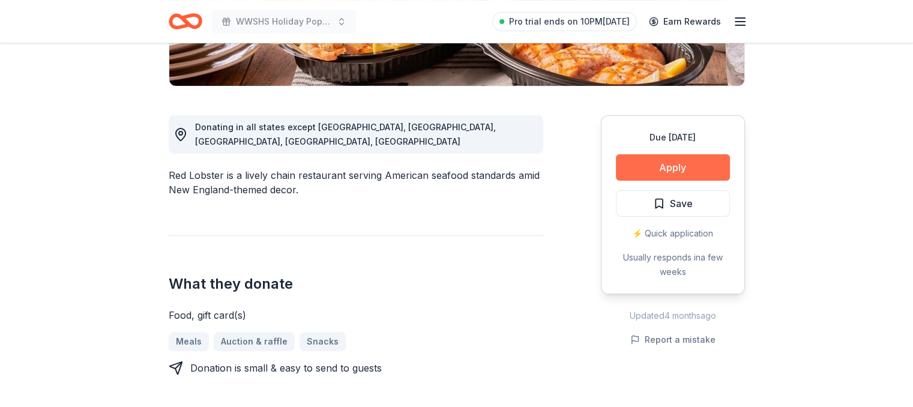
click at [674, 172] on button "Apply" at bounding box center [673, 167] width 114 height 26
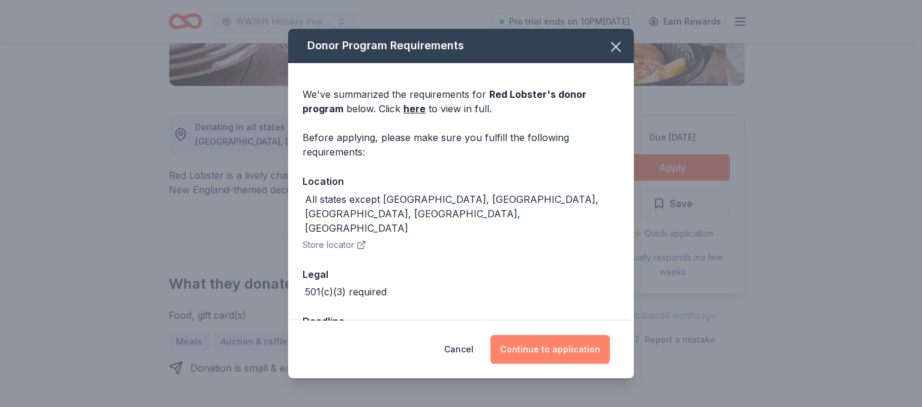
click at [553, 343] on button "Continue to application" at bounding box center [550, 349] width 119 height 29
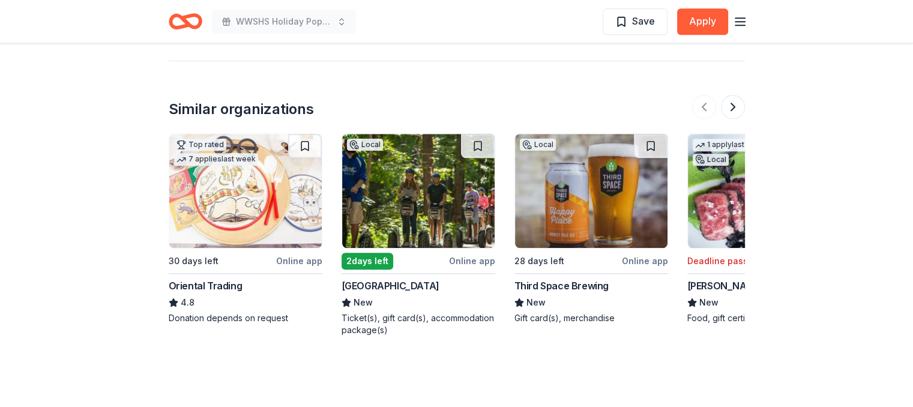
scroll to position [1093, 0]
